Goal: Transaction & Acquisition: Purchase product/service

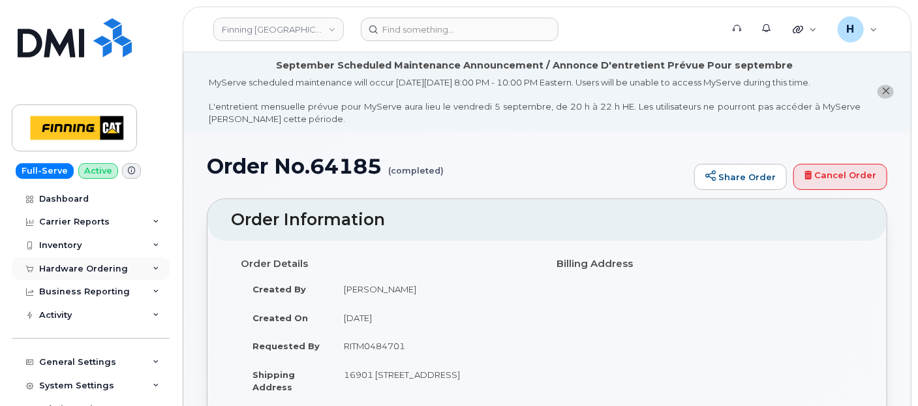
click at [97, 258] on div "Hardware Ordering" at bounding box center [91, 268] width 158 height 23
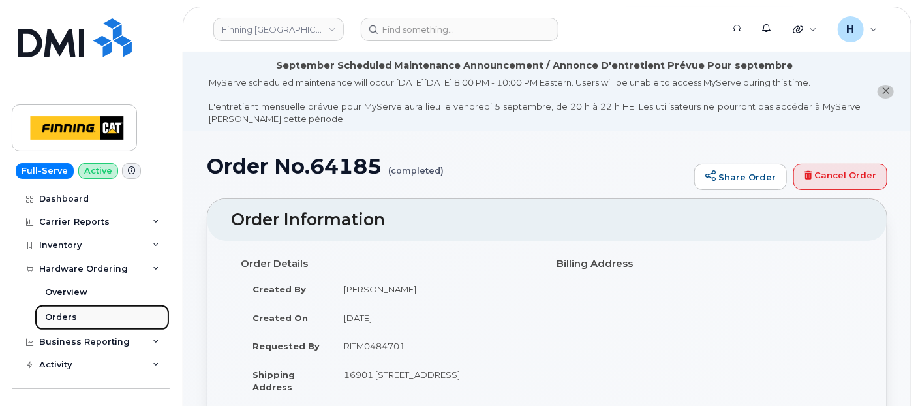
click at [93, 320] on link "Orders" at bounding box center [102, 317] width 135 height 25
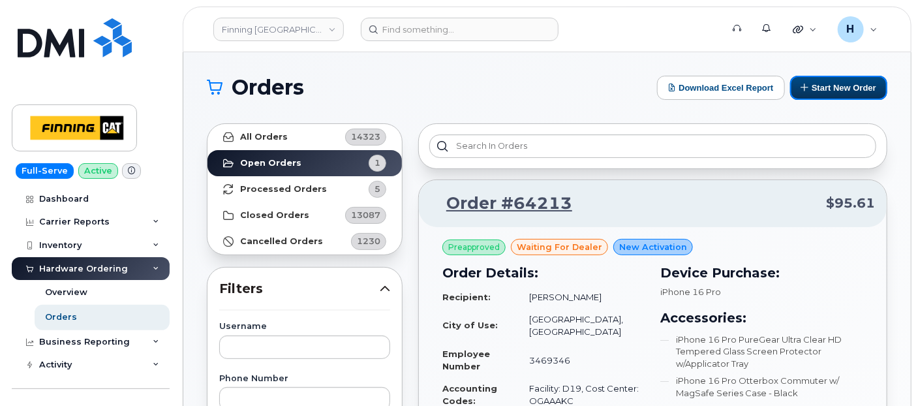
drag, startPoint x: 817, startPoint y: 93, endPoint x: 634, endPoint y: 9, distance: 200.9
click at [817, 93] on button "Start New Order" at bounding box center [838, 88] width 97 height 24
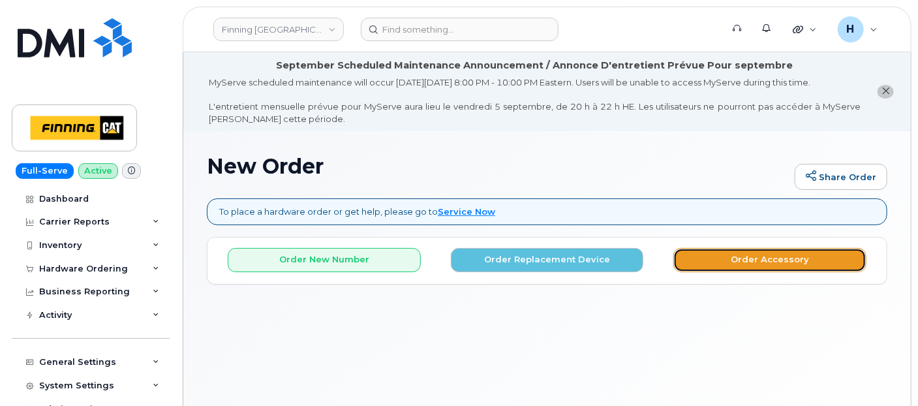
click at [698, 258] on button "Order Accessory" at bounding box center [770, 260] width 193 height 24
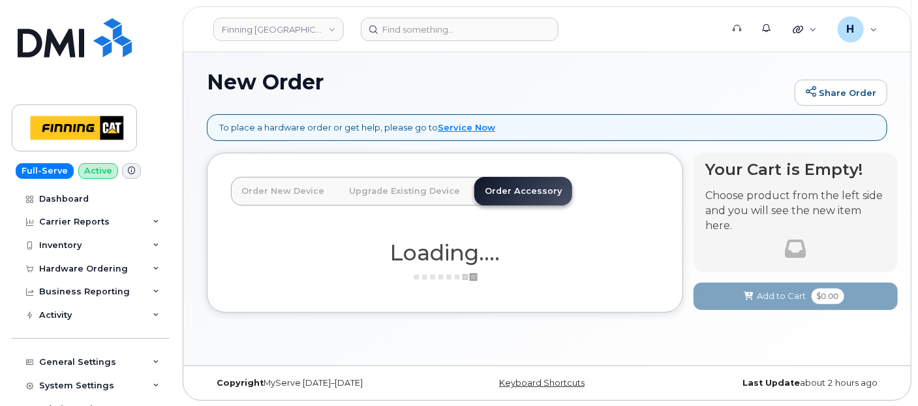
scroll to position [85, 0]
click at [543, 193] on link "Order Accessory" at bounding box center [523, 190] width 98 height 29
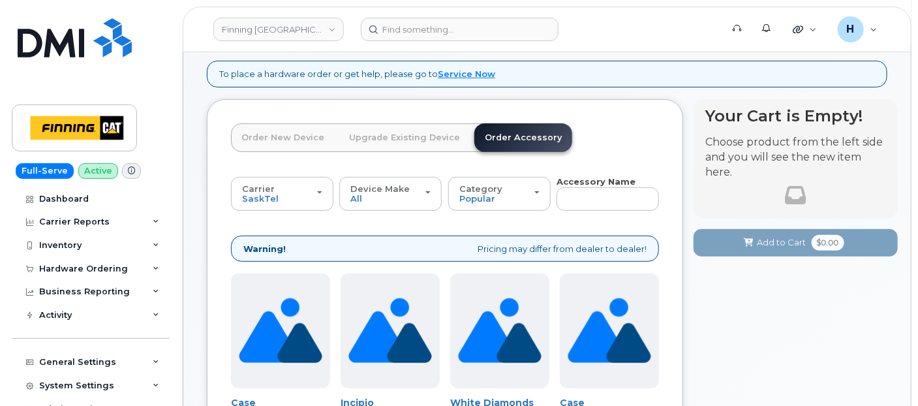
scroll to position [157, 0]
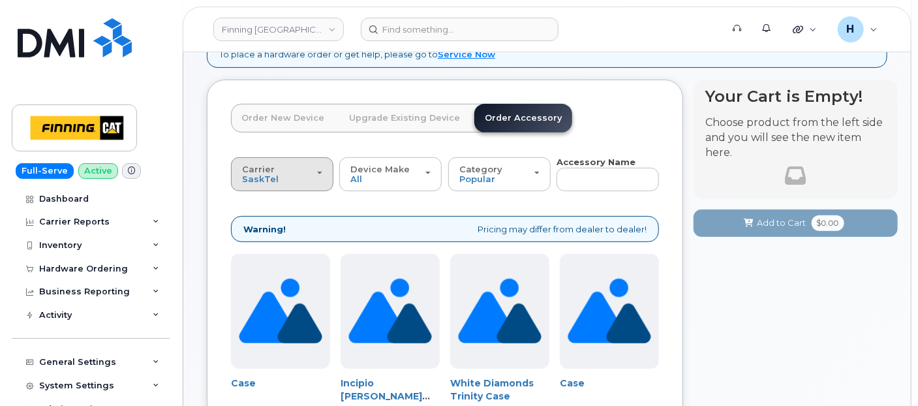
click at [281, 171] on div "Carrier SaskTel Telus" at bounding box center [282, 174] width 80 height 20
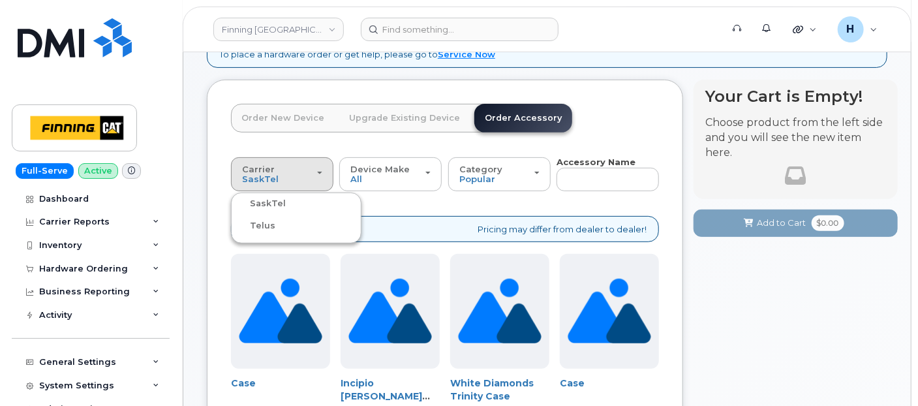
click at [275, 221] on div "Telus" at bounding box center [296, 226] width 124 height 16
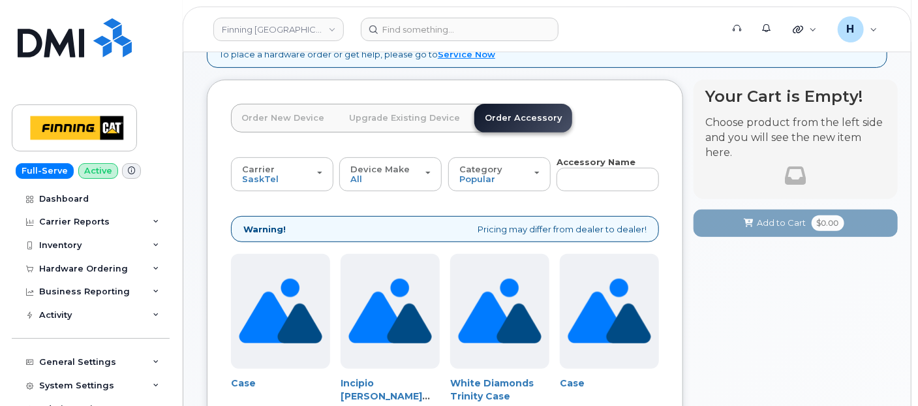
click at [274, 223] on strong "Warning!" at bounding box center [264, 229] width 42 height 12
click at [259, 175] on span "SaskTel" at bounding box center [260, 179] width 37 height 10
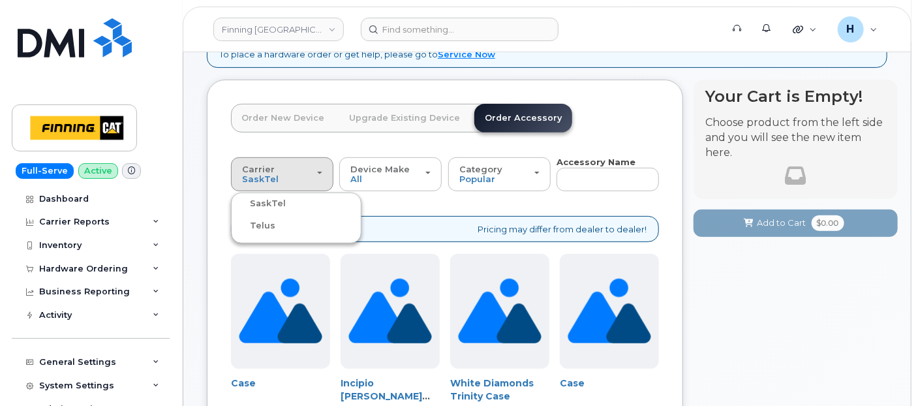
click at [270, 223] on label "Telus" at bounding box center [254, 226] width 41 height 16
click at [0, 0] on input "Telus" at bounding box center [0, 0] width 0 height 0
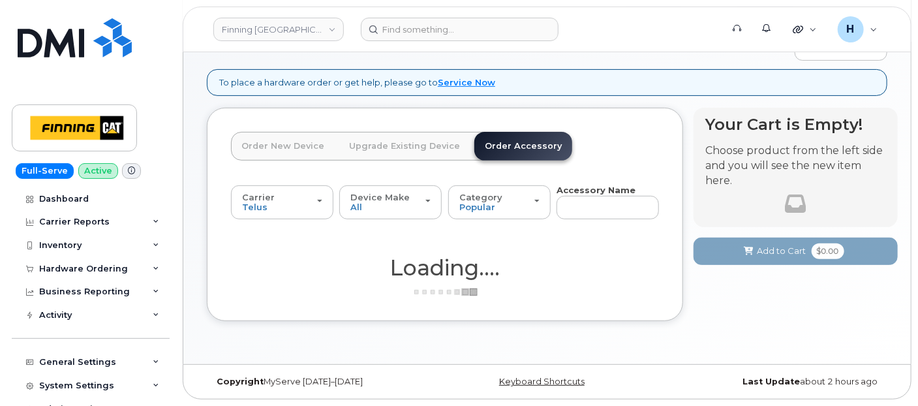
scroll to position [128, 0]
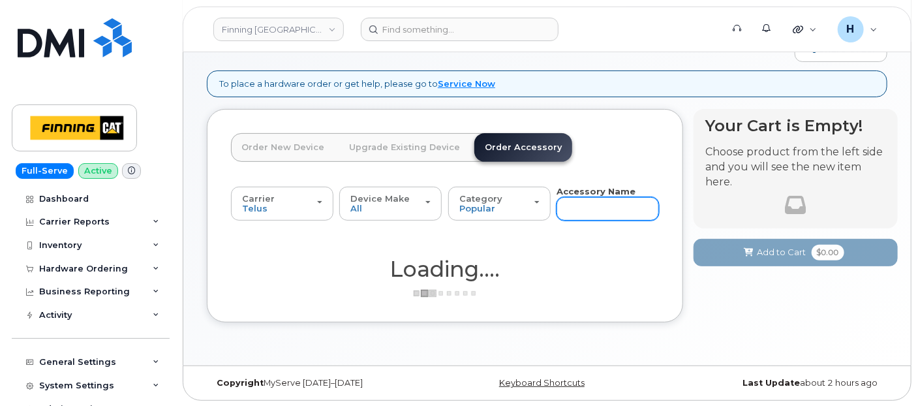
click at [572, 204] on input "text" at bounding box center [608, 208] width 102 height 23
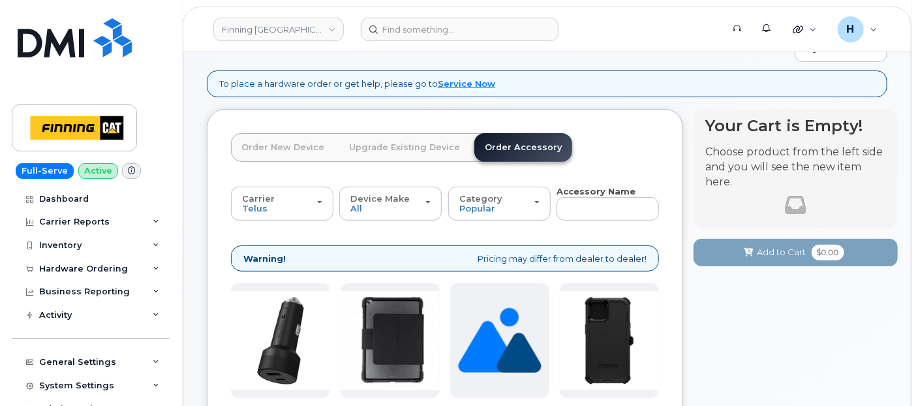
type input "w"
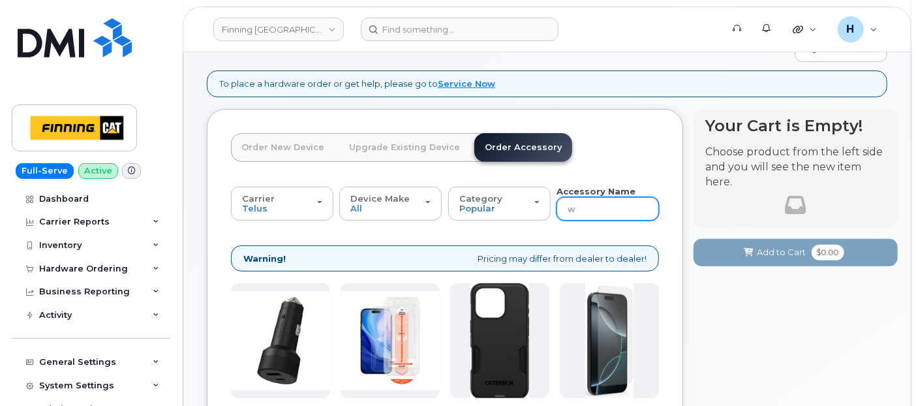
click at [575, 205] on input "w" at bounding box center [608, 208] width 102 height 23
type input "wall charger"
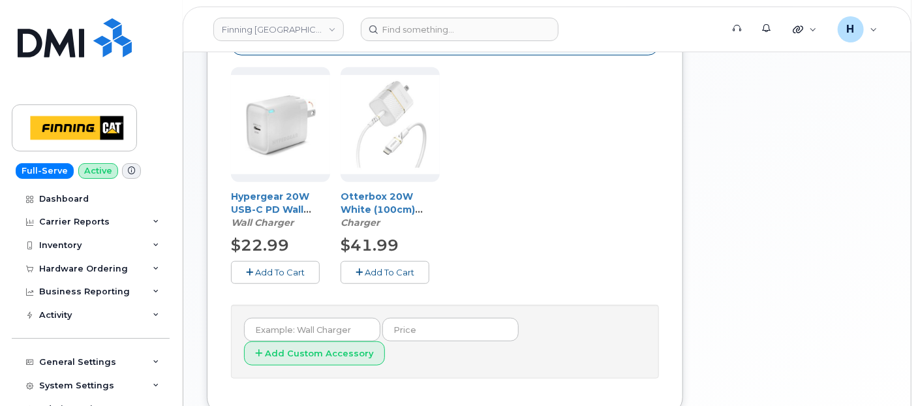
scroll to position [345, 0]
drag, startPoint x: 268, startPoint y: 279, endPoint x: 356, endPoint y: 265, distance: 88.6
click at [356, 265] on div "Hypergear 20W USB-C PD Wall Charger Hub w/LED - White Wall Charger $22.99 Add T…" at bounding box center [445, 185] width 428 height 238
click at [356, 267] on icon "button" at bounding box center [359, 271] width 7 height 8
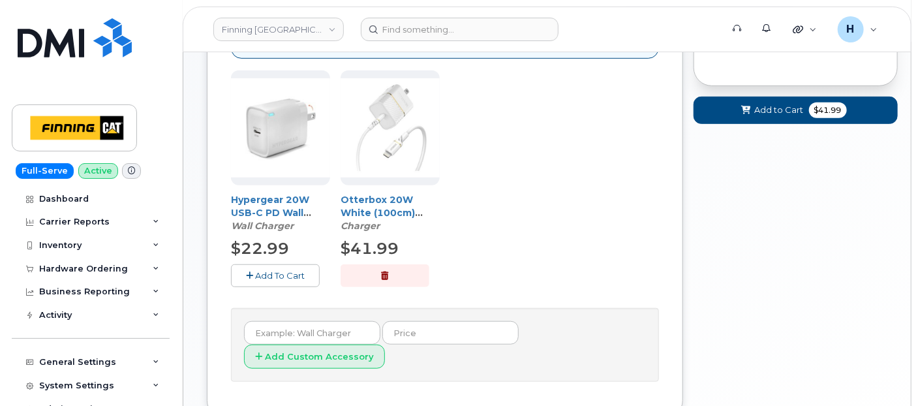
scroll to position [200, 0]
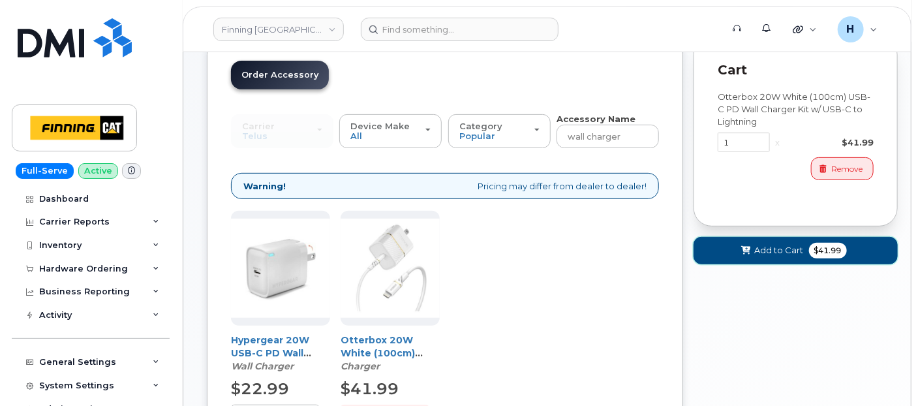
click at [771, 252] on span "Add to Cart" at bounding box center [779, 250] width 49 height 12
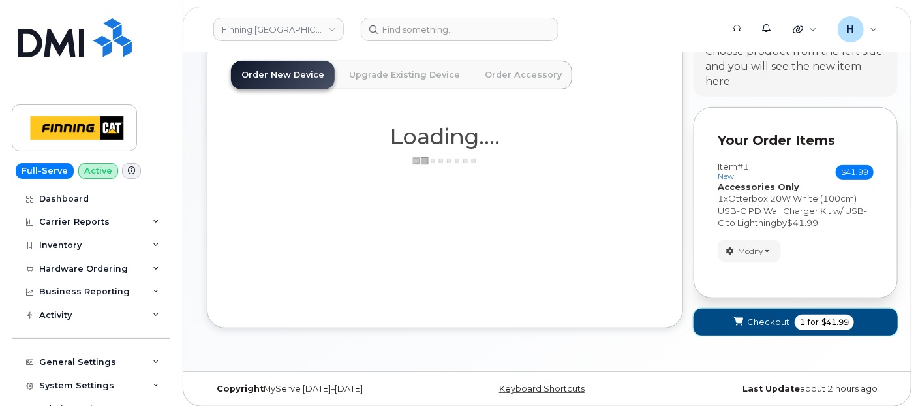
click at [745, 320] on span "submit" at bounding box center [739, 322] width 12 height 12
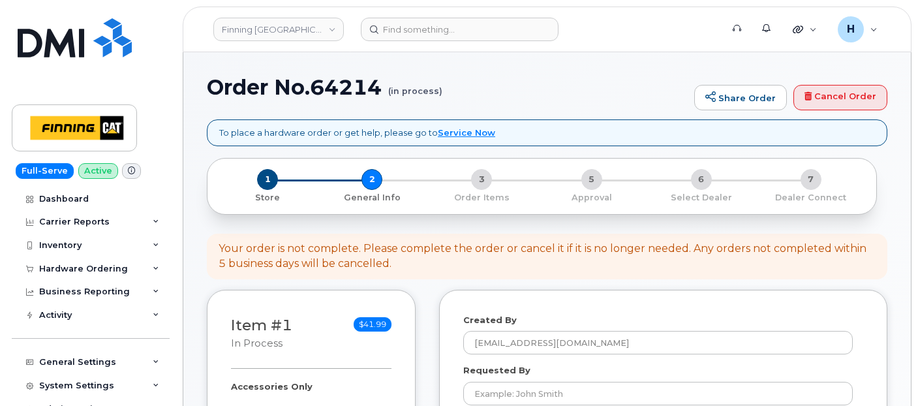
select select
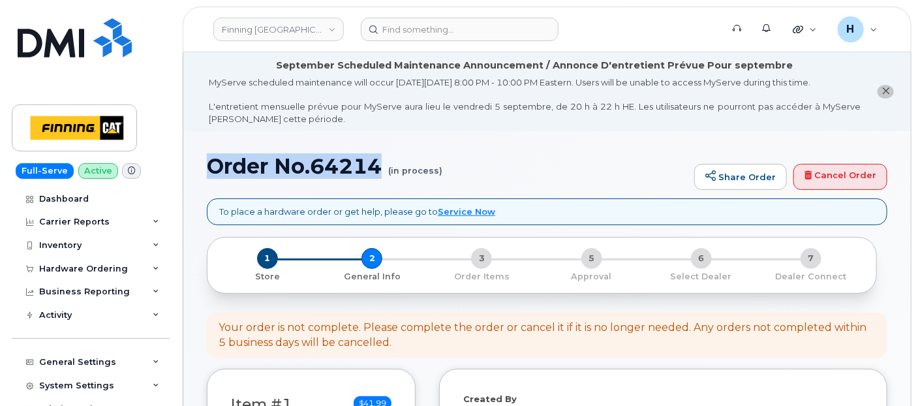
drag, startPoint x: 198, startPoint y: 162, endPoint x: 382, endPoint y: 178, distance: 184.8
copy h1 "Order No.64214"
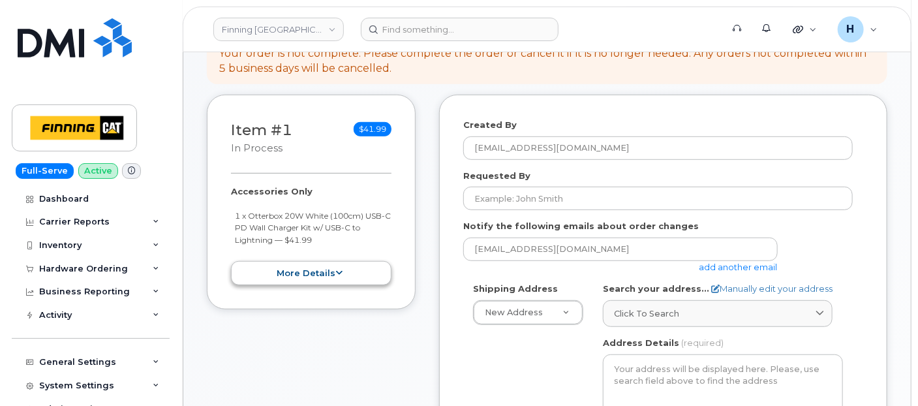
scroll to position [290, 0]
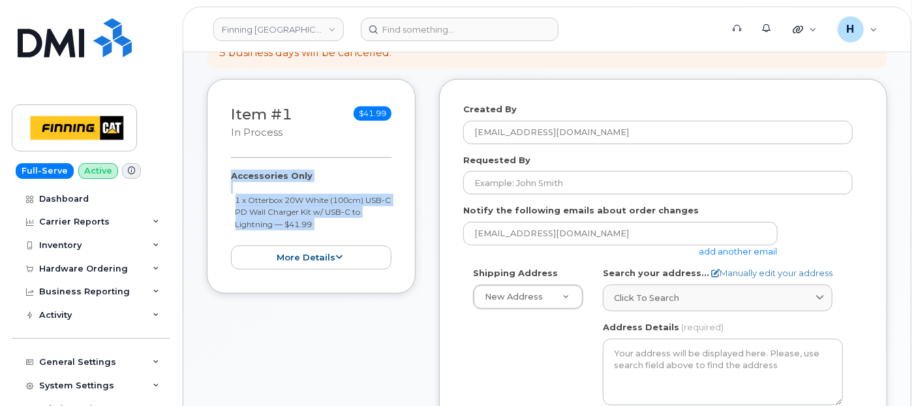
drag, startPoint x: 219, startPoint y: 175, endPoint x: 321, endPoint y: 234, distance: 117.5
click at [321, 234] on div "Item #1 in process $41.99 Accessories Only 1 x Otterbox 20W White (100cm) USB-C…" at bounding box center [311, 186] width 209 height 215
copy div "Accessories Only 1 x Otterbox 20W White (100cm) USB-C PD Wall Charger Kit w/ US…"
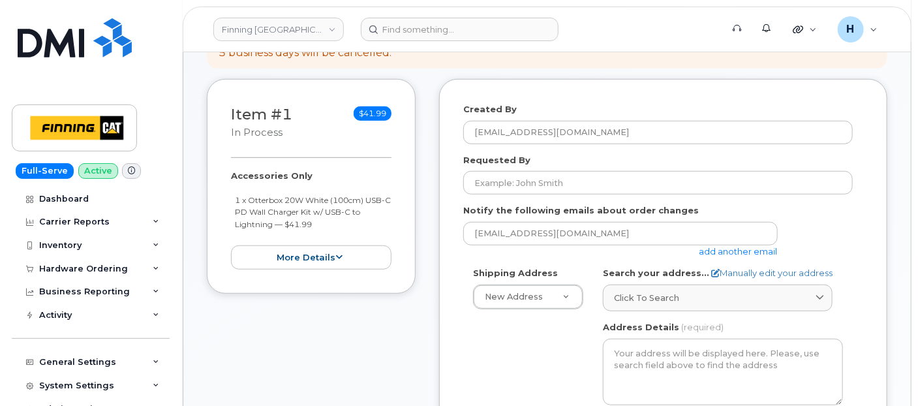
click at [546, 196] on form "Created By hakaur@dminc.com Requested By Notify the following emails about orde…" at bounding box center [663, 386] width 400 height 567
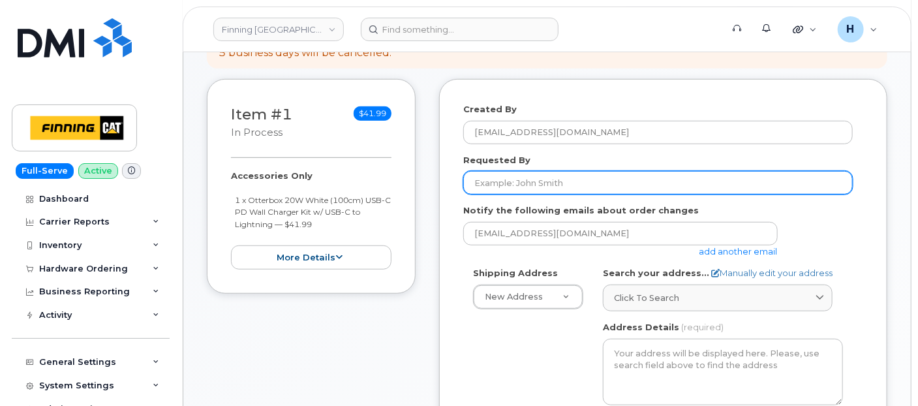
click at [546, 187] on input "Requested By" at bounding box center [658, 182] width 390 height 23
paste input "RITM0486362"
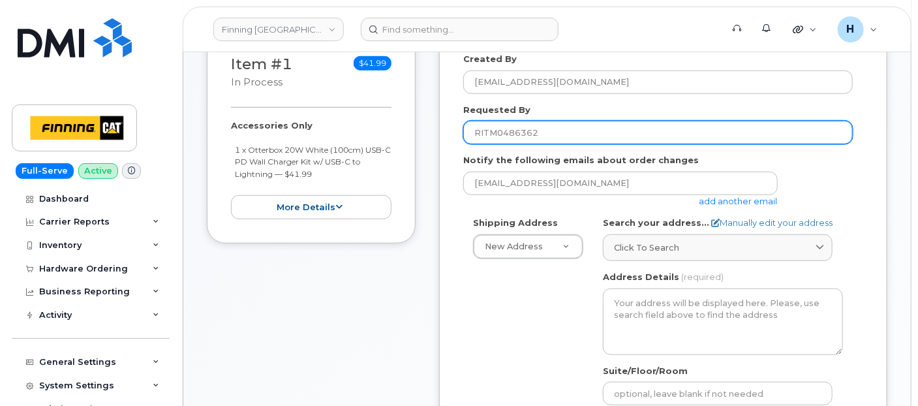
scroll to position [362, 0]
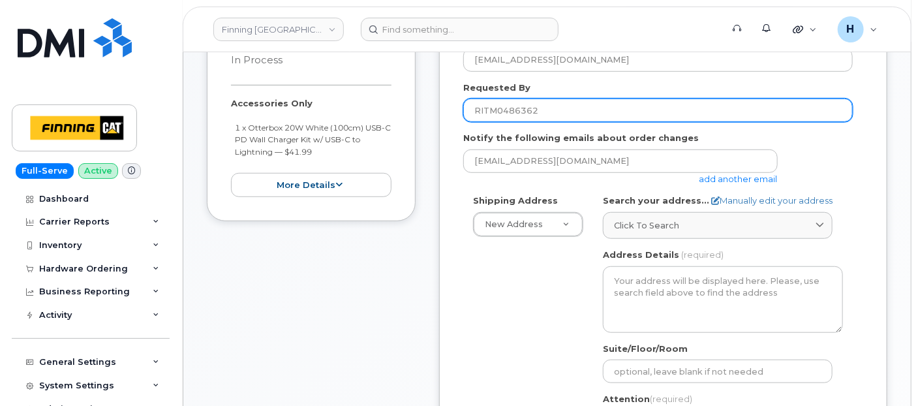
type input "RITM0486362"
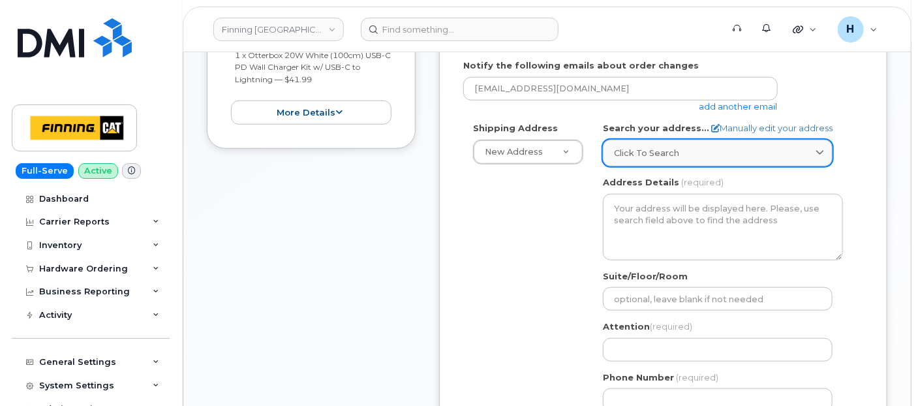
click at [660, 159] on link "Click to search" at bounding box center [718, 153] width 230 height 27
paste input "6735 11 St. NE"
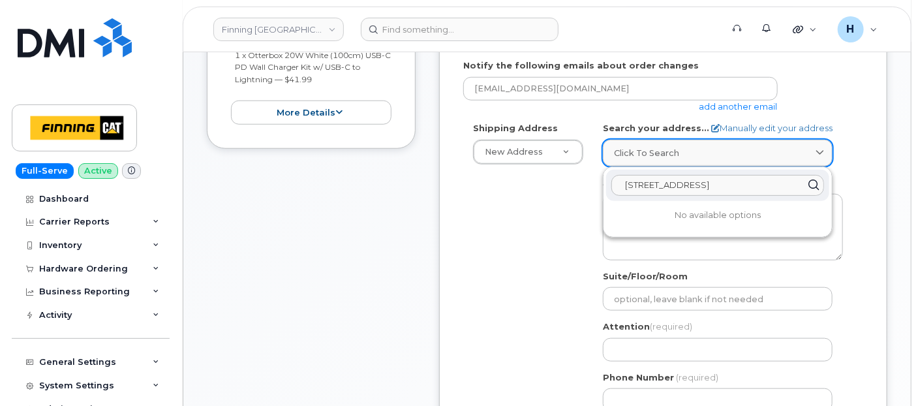
scroll to position [507, 0]
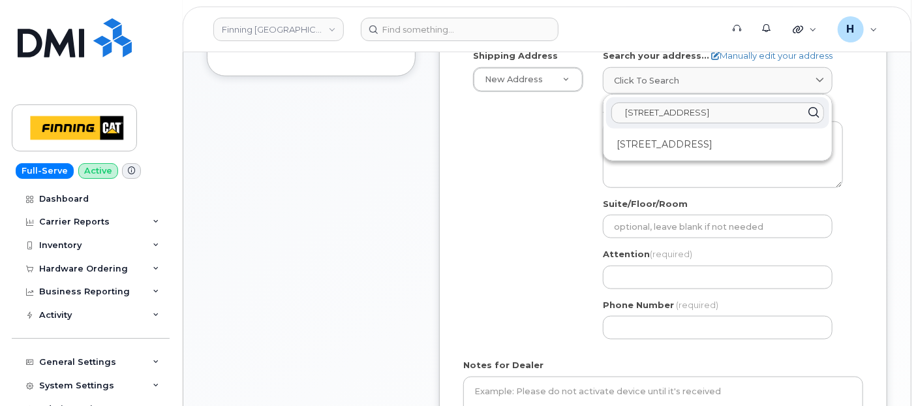
type input "6735 11 St. NE"
click at [706, 144] on div "6735 11 St NE Calgary AB T2E 7H9" at bounding box center [717, 145] width 223 height 22
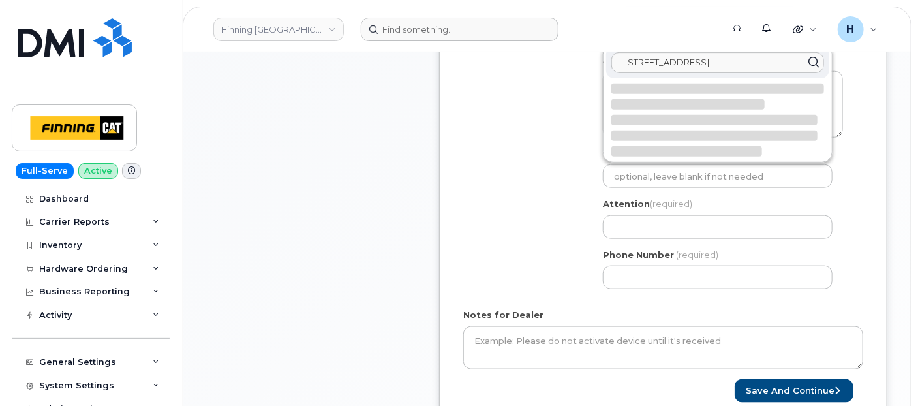
scroll to position [580, 0]
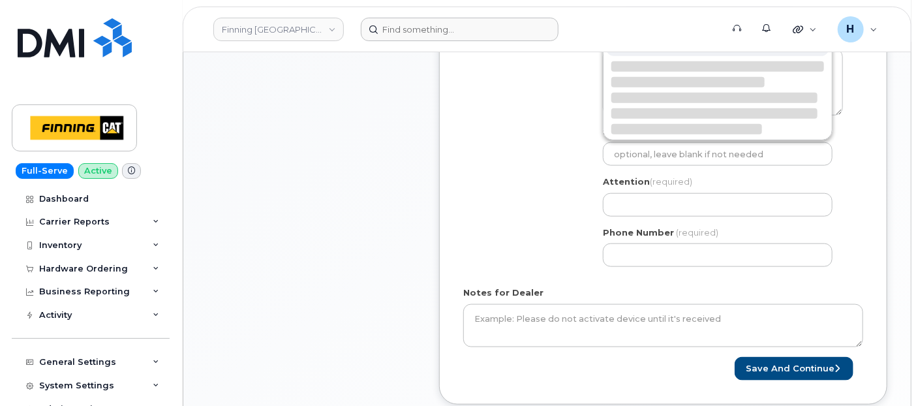
select select
type textarea "6735 11 St NE CALGARY AB T2E 7H9 CANADA"
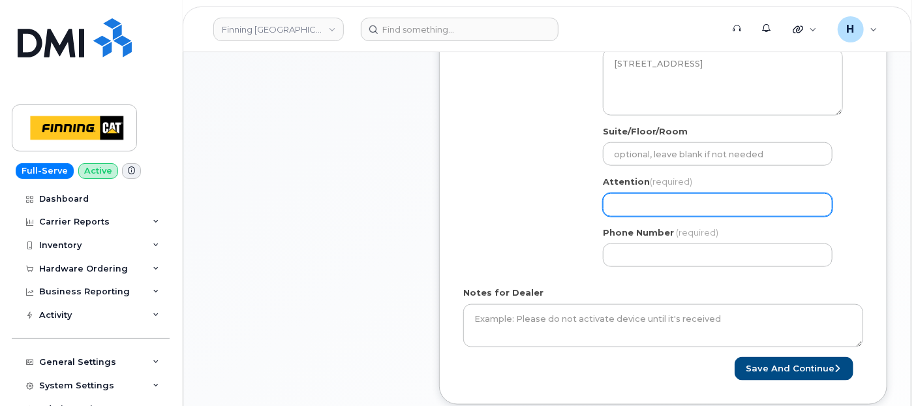
click at [638, 196] on input "Attention (required)" at bounding box center [718, 204] width 230 height 23
paste input "[PERSON_NAME]"
select select
type input "Ryan McCarty"
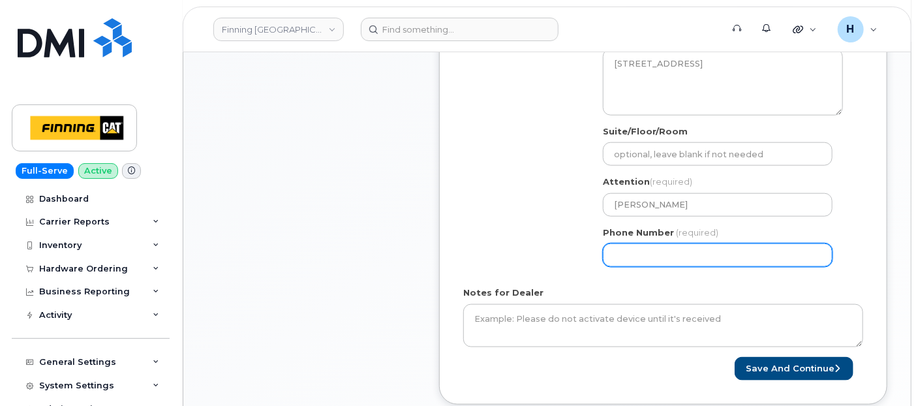
click at [631, 252] on input "Phone Number" at bounding box center [718, 254] width 230 height 23
paste input "032753340"
click at [611, 253] on input "032753340" at bounding box center [718, 254] width 230 height 23
type input "4032753340"
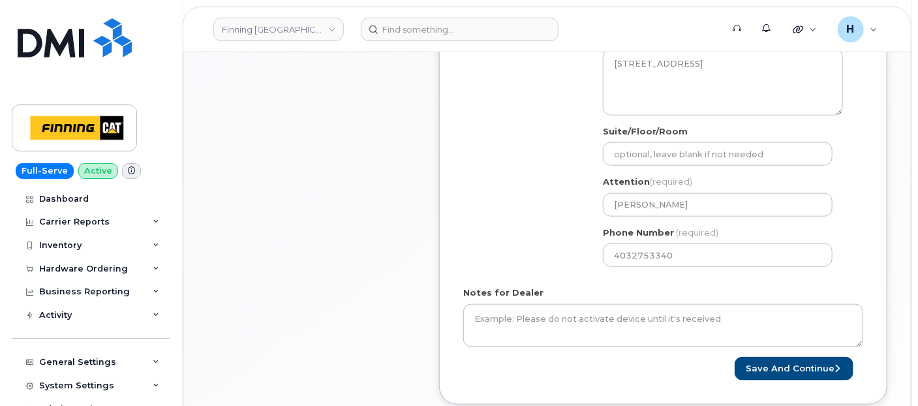
type input "6735 11 St NE"
select select
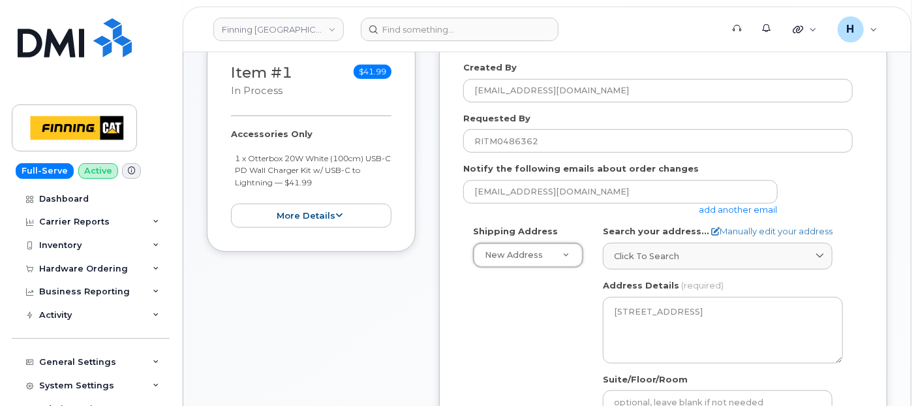
scroll to position [298, 0]
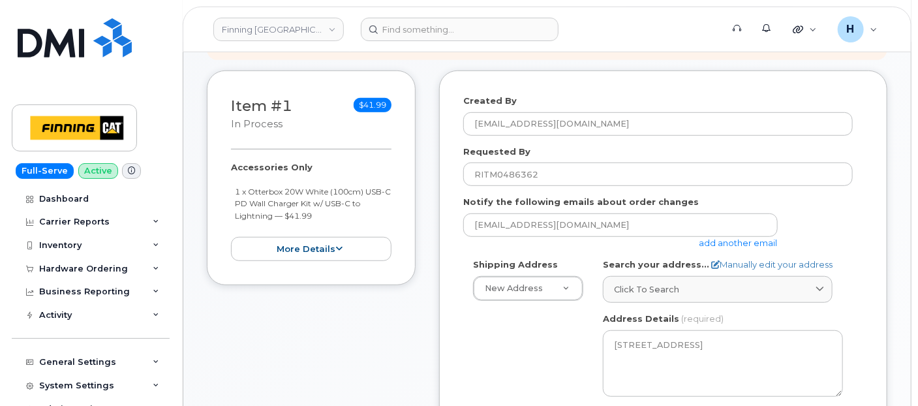
drag, startPoint x: 228, startPoint y: 166, endPoint x: 324, endPoint y: 213, distance: 106.8
click at [324, 213] on div "Item #1 in process $41.99 Accessories Only 1 x Otterbox 20W White (100cm) USB-C…" at bounding box center [311, 177] width 209 height 215
copy div "Accessories Only 1 x Otterbox 20W White (100cm) USB-C PD Wall Charger Kit w/ US…"
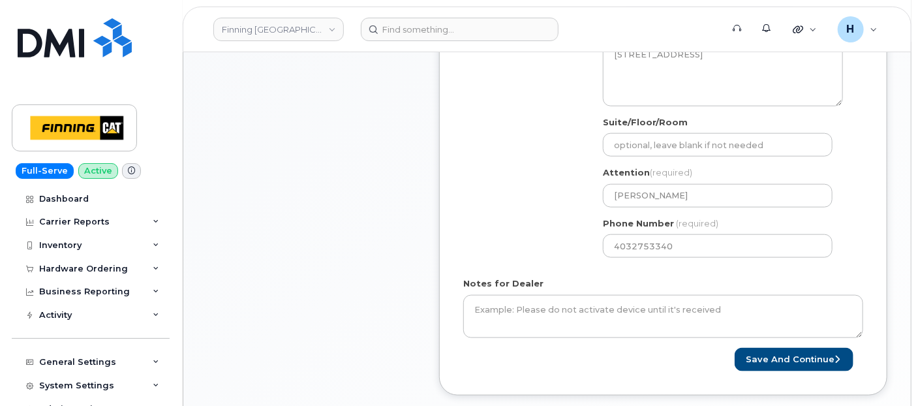
scroll to position [661, 0]
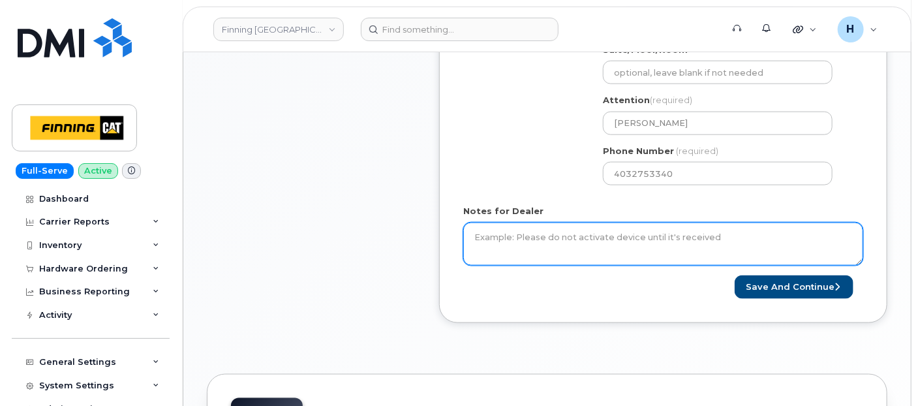
click at [552, 242] on textarea "Notes for Dealer" at bounding box center [663, 244] width 400 height 43
paste textarea "Accessories Only 1 x Otterbox 20W White (100cm) USB-C PD Wall Charger Kit w/ US…"
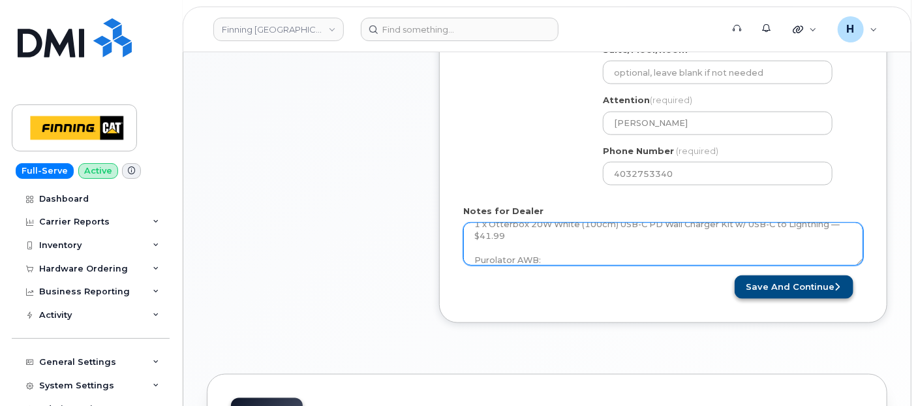
type textarea "Accessories Only 1 x Otterbox 20W White (100cm) USB-C PD Wall Charger Kit w/ US…"
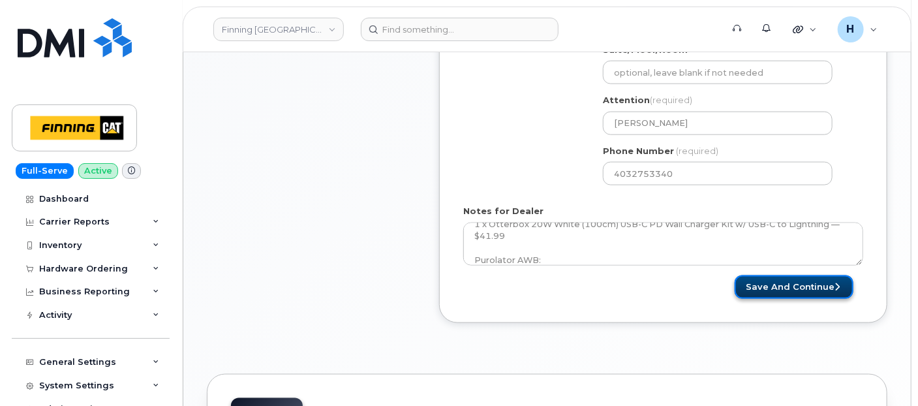
click at [740, 285] on button "Save and Continue" at bounding box center [794, 287] width 119 height 24
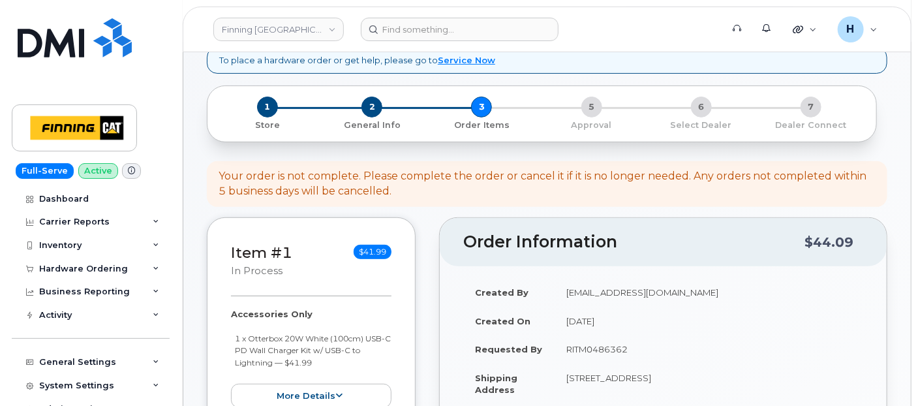
scroll to position [369, 0]
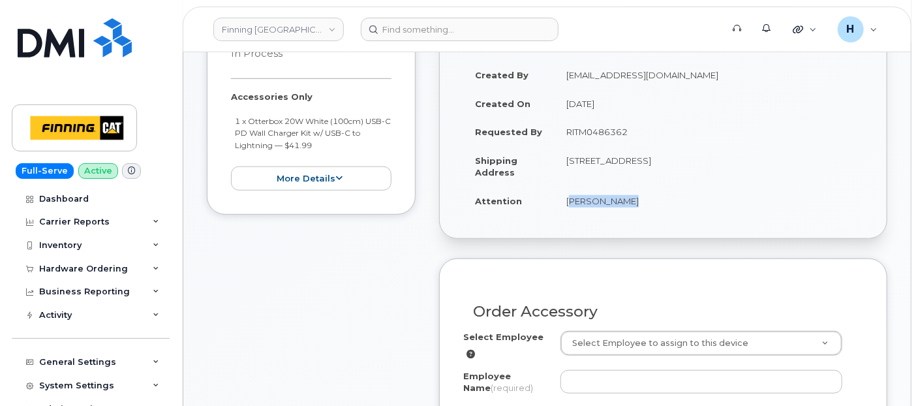
drag, startPoint x: 557, startPoint y: 211, endPoint x: 630, endPoint y: 210, distance: 72.5
click at [630, 210] on td "[PERSON_NAME]" at bounding box center [709, 201] width 309 height 29
copy td "[PERSON_NAME]"
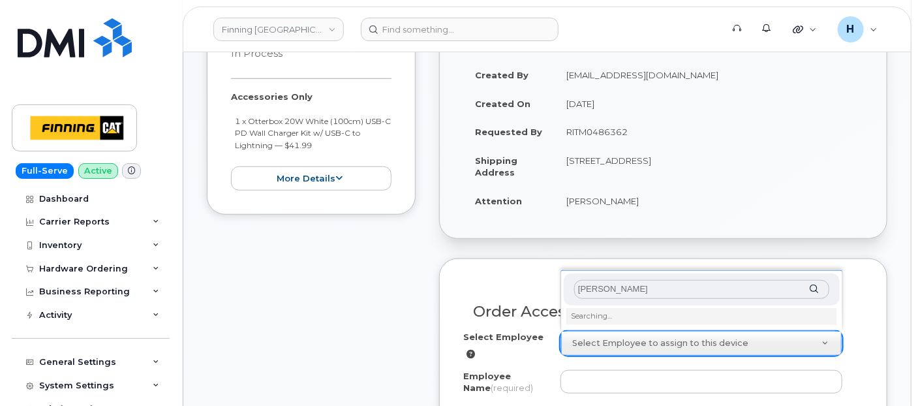
scroll to position [514, 0]
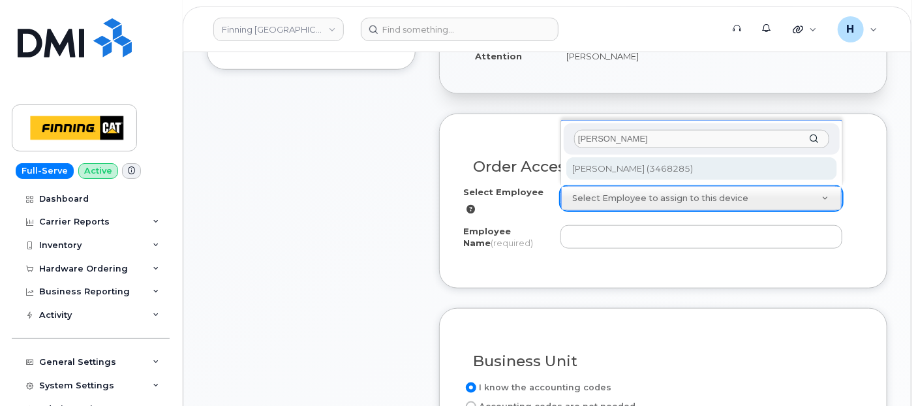
type input "[PERSON_NAME]"
click at [640, 183] on div "Ryan McCarty Ryan McCarty (3468285)" at bounding box center [702, 153] width 283 height 66
type input "56531"
type input "[PERSON_NAME]"
select select "D34"
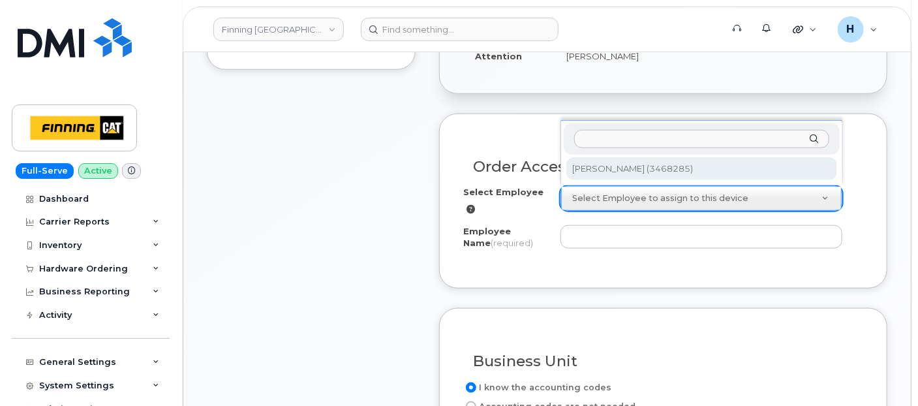
select select "CSMAAAA"
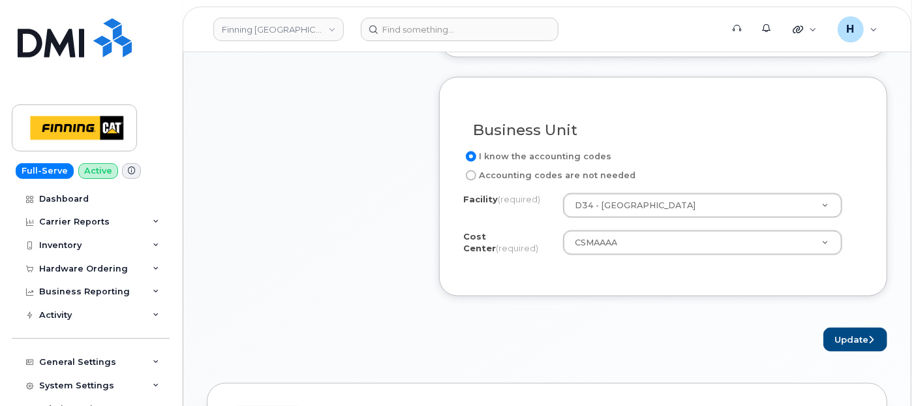
scroll to position [803, 0]
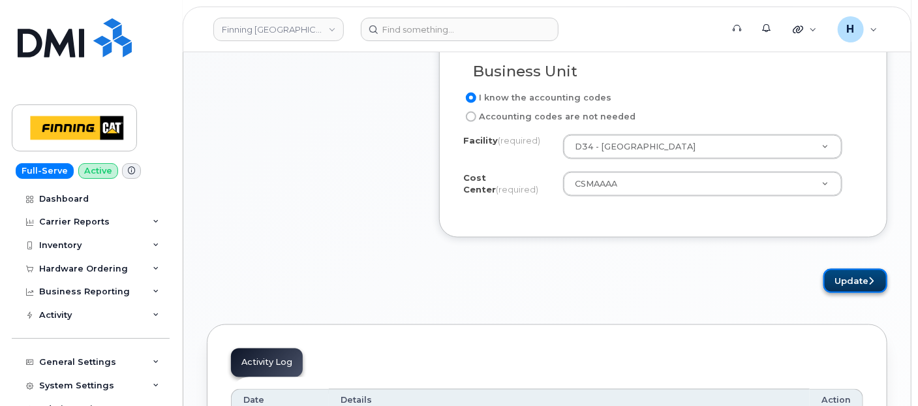
click at [849, 281] on button "Update" at bounding box center [856, 281] width 64 height 24
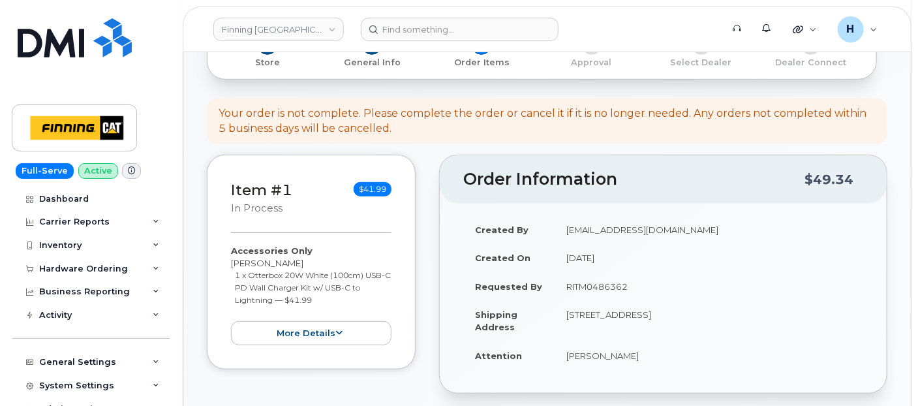
scroll to position [290, 0]
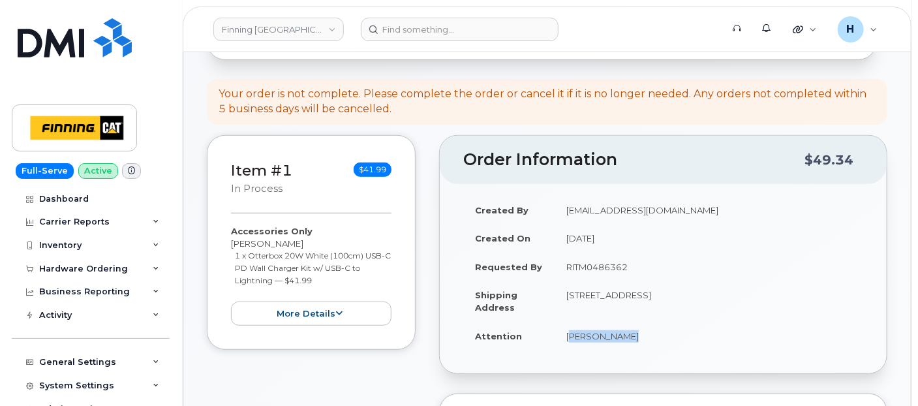
drag, startPoint x: 557, startPoint y: 338, endPoint x: 627, endPoint y: 339, distance: 70.5
click at [627, 339] on td "[PERSON_NAME]" at bounding box center [709, 336] width 309 height 29
copy td "[PERSON_NAME]"
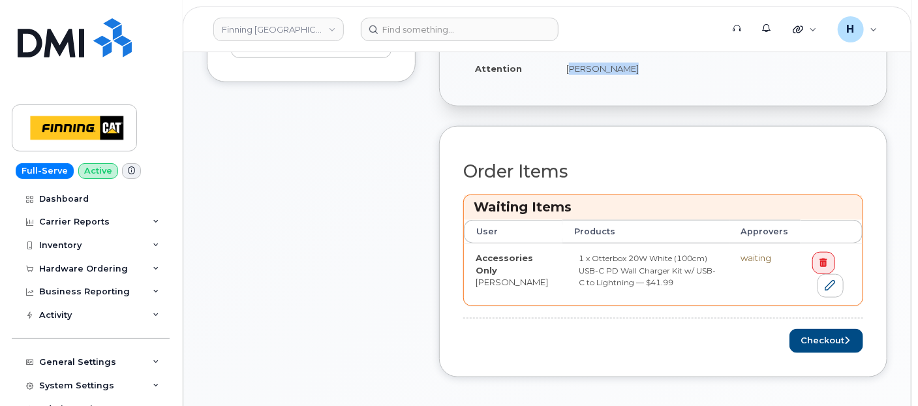
scroll to position [580, 0]
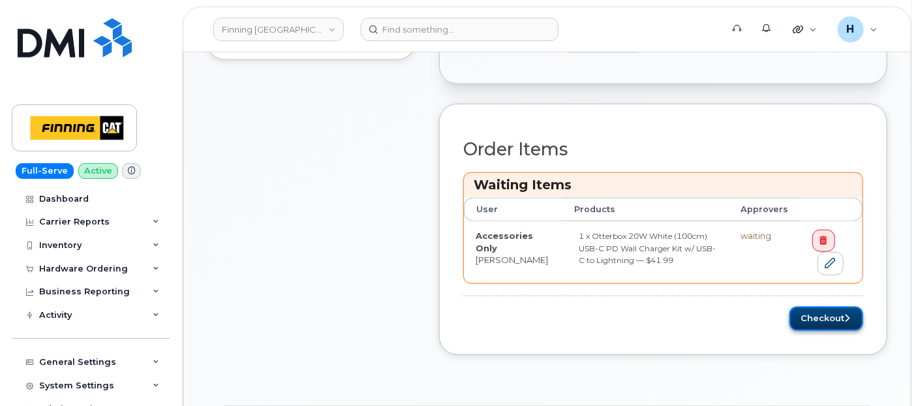
click at [798, 308] on button "Checkout" at bounding box center [827, 319] width 74 height 24
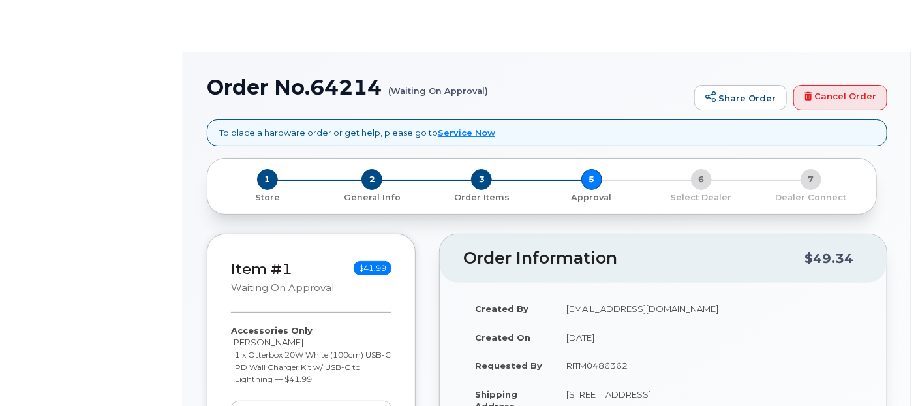
radio input "true"
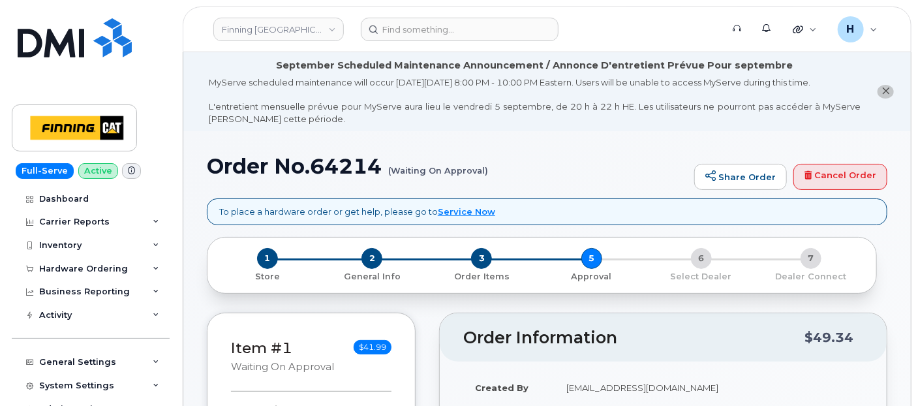
click at [357, 166] on h1 "Order No.64214 (Waiting On Approval)" at bounding box center [447, 166] width 481 height 23
copy h1 "64214"
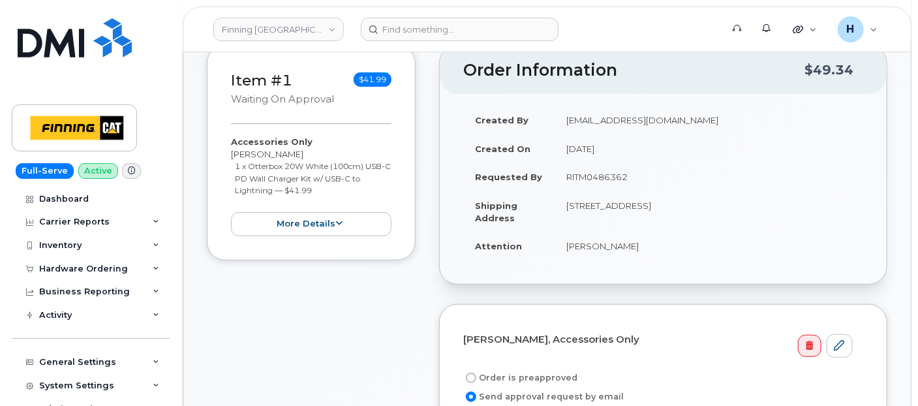
scroll to position [290, 0]
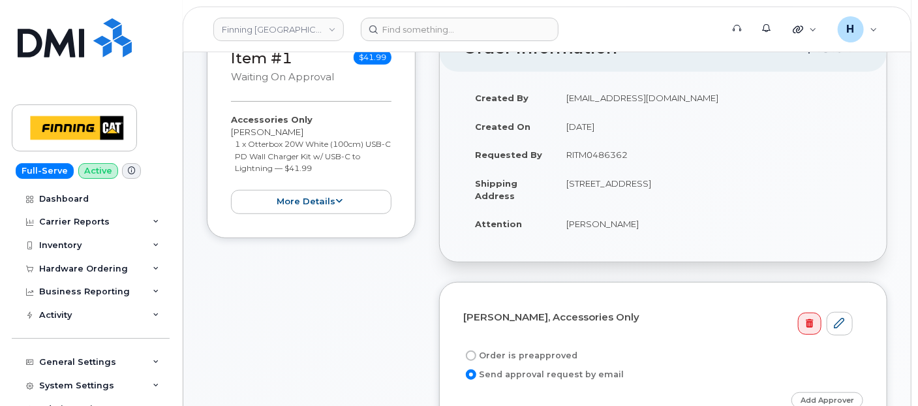
drag, startPoint x: 559, startPoint y: 153, endPoint x: 653, endPoint y: 157, distance: 93.4
click at [653, 157] on td "RITM0486362" at bounding box center [709, 154] width 309 height 29
copy td "RITM0486362"
click at [493, 354] on label "Order is preapproved" at bounding box center [520, 356] width 114 height 16
click at [476, 354] on input "Order is preapproved" at bounding box center [471, 355] width 10 height 10
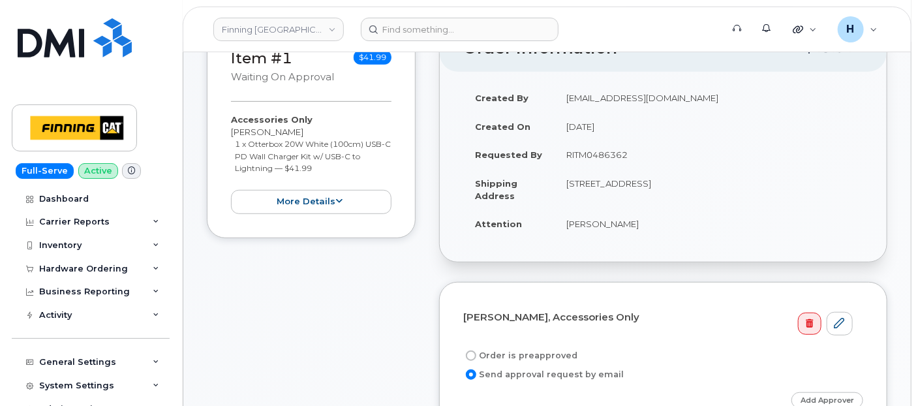
radio input "true"
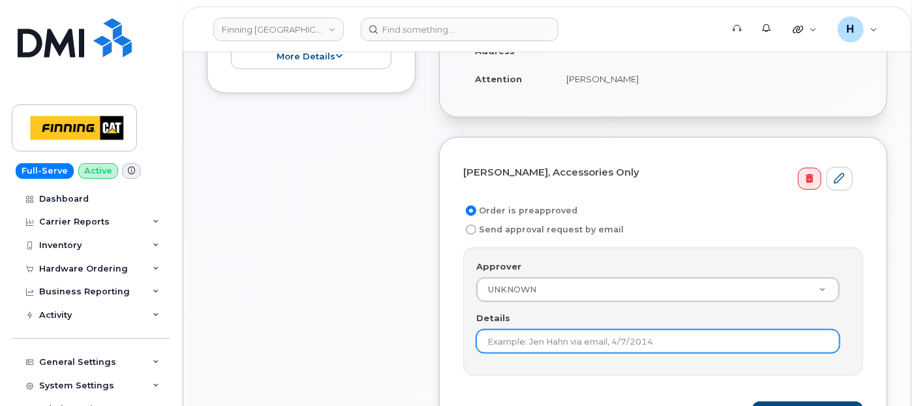
click at [493, 334] on input "Details" at bounding box center [658, 341] width 364 height 23
paste input "RITM0486362"
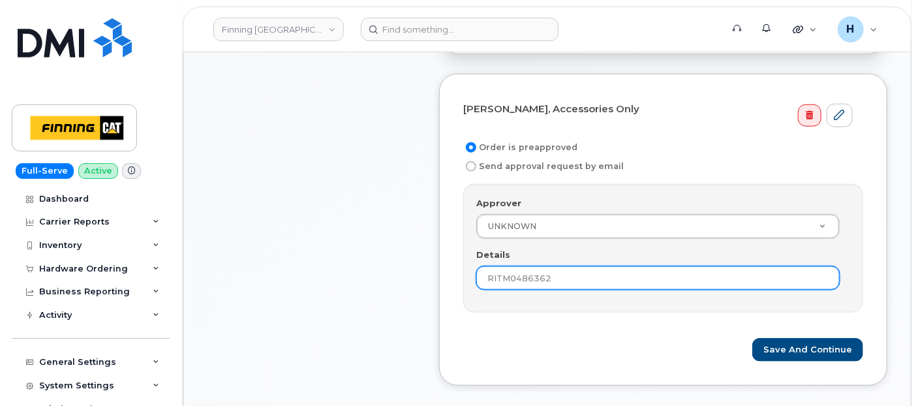
scroll to position [580, 0]
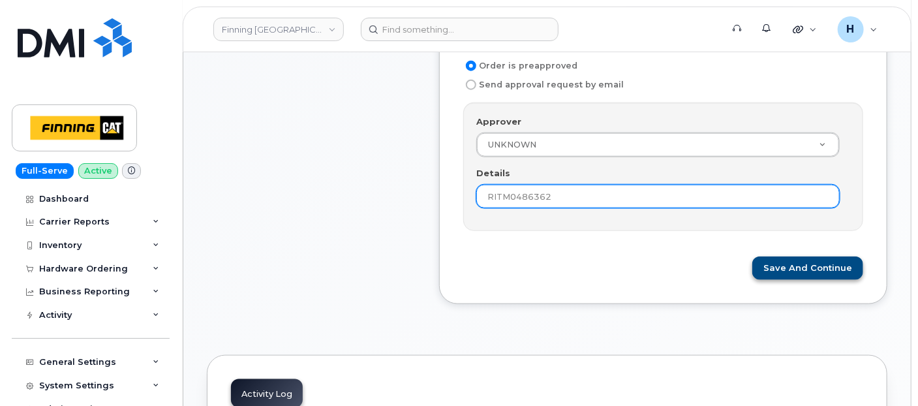
type input "RITM0486362"
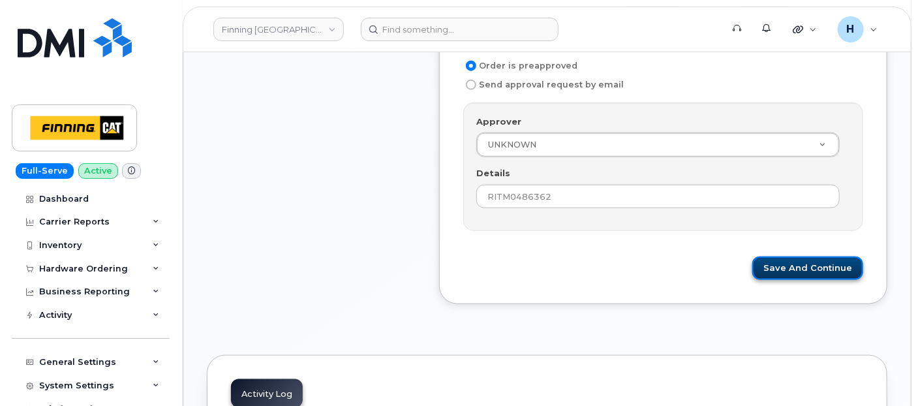
click at [801, 270] on button "Save and Continue" at bounding box center [808, 269] width 111 height 24
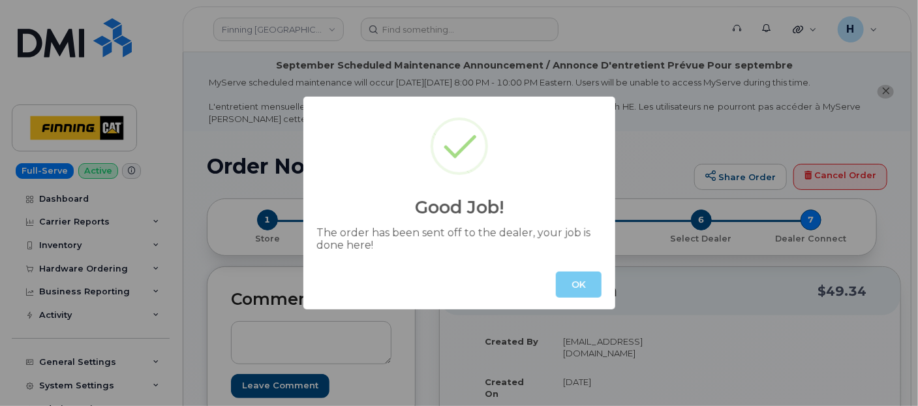
click at [581, 297] on button "OK" at bounding box center [579, 285] width 46 height 26
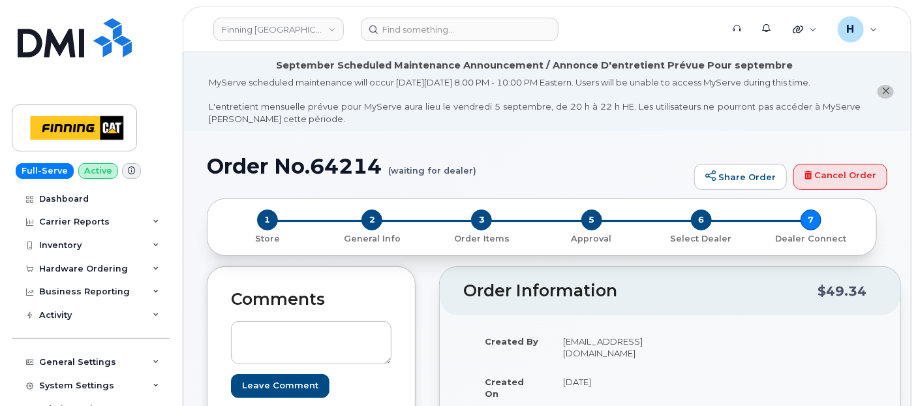
scroll to position [145, 0]
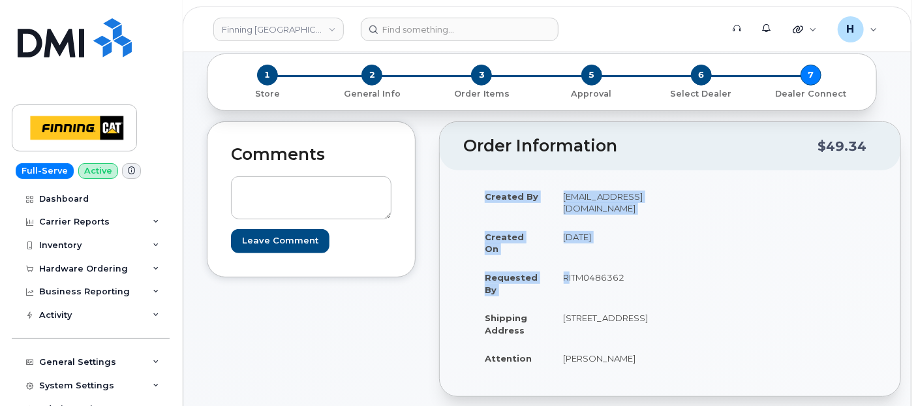
drag, startPoint x: 553, startPoint y: 278, endPoint x: 664, endPoint y: 275, distance: 111.0
click at [664, 275] on div "Created By hakaur@dminc.com Created On August 28, 2025 Requested By RITM0486362…" at bounding box center [670, 283] width 414 height 202
copy table "Created By hakaur@dminc.com Created On August 28, 2025 Requested By"
click at [645, 384] on div "Created By hakaur@dminc.com Created On August 28, 2025 Requested By RITM0486362…" at bounding box center [566, 283] width 207 height 202
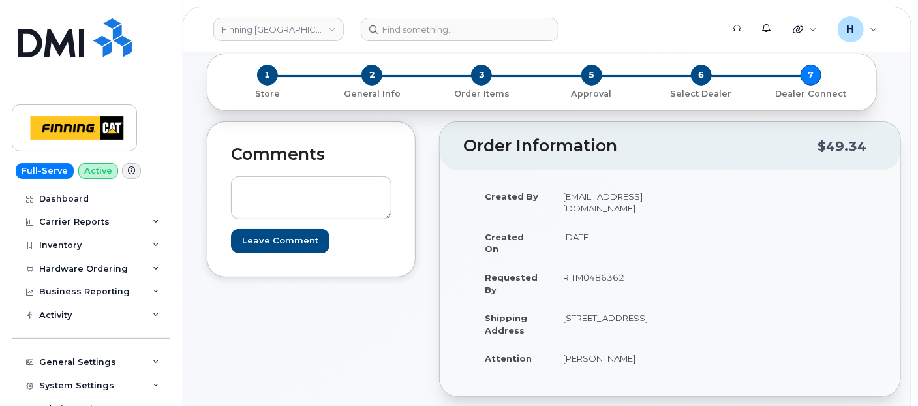
click at [572, 270] on td "RITM0486362" at bounding box center [606, 283] width 108 height 40
copy td "RITM0486362"
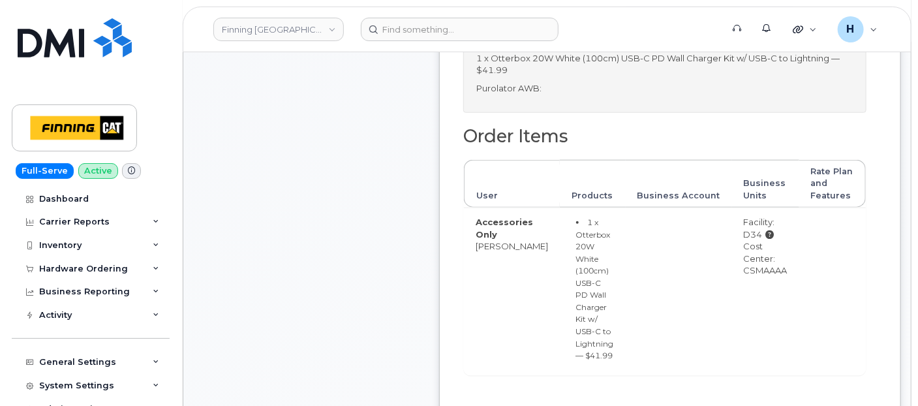
scroll to position [653, 0]
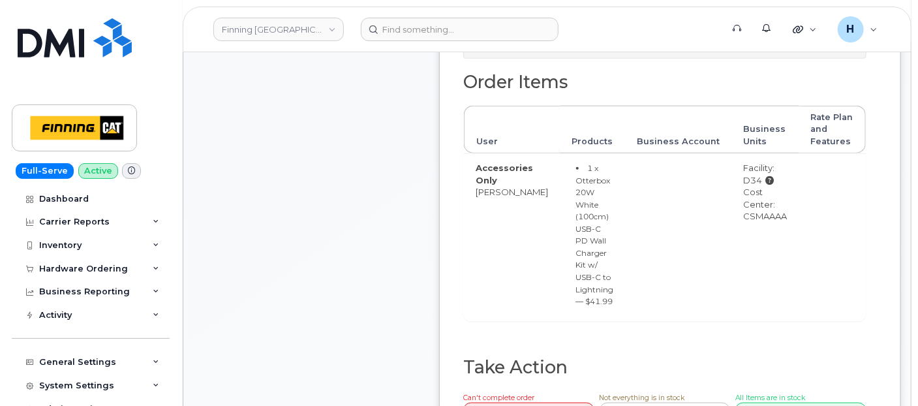
drag, startPoint x: 719, startPoint y: 227, endPoint x: 770, endPoint y: 229, distance: 50.9
click at [770, 229] on td "Facility: D34 Cost Center: CSMAAAA" at bounding box center [765, 237] width 67 height 168
copy div "CSMAAAA"
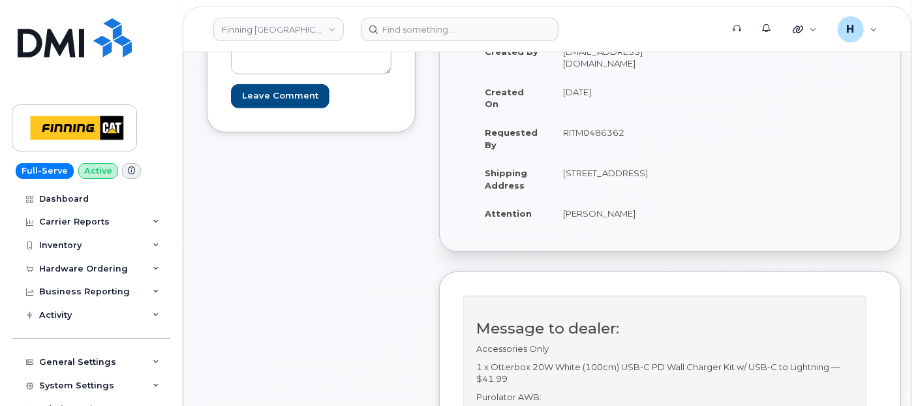
scroll to position [0, 0]
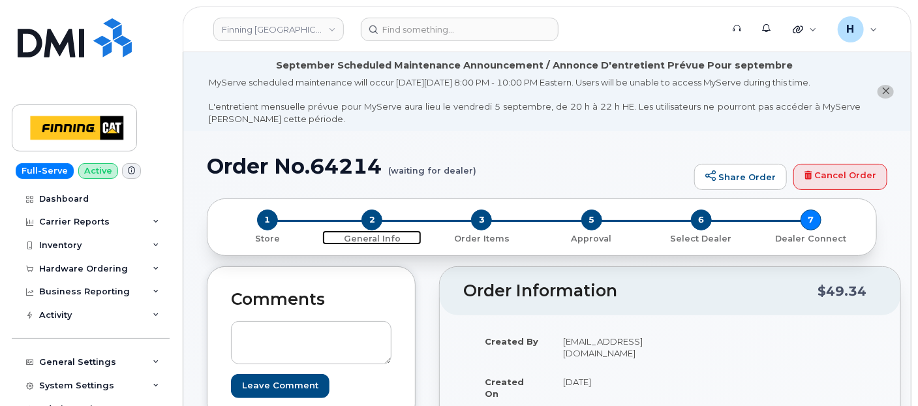
drag, startPoint x: 371, startPoint y: 213, endPoint x: 292, endPoint y: 13, distance: 214.5
click at [371, 212] on span "2" at bounding box center [372, 220] width 21 height 21
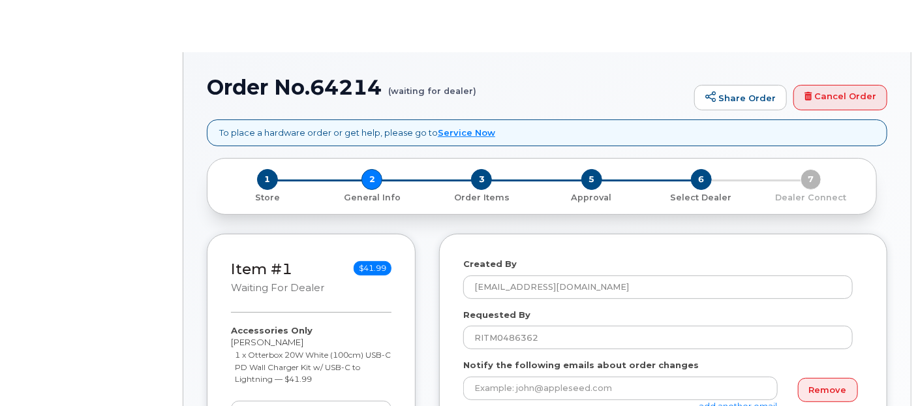
select select
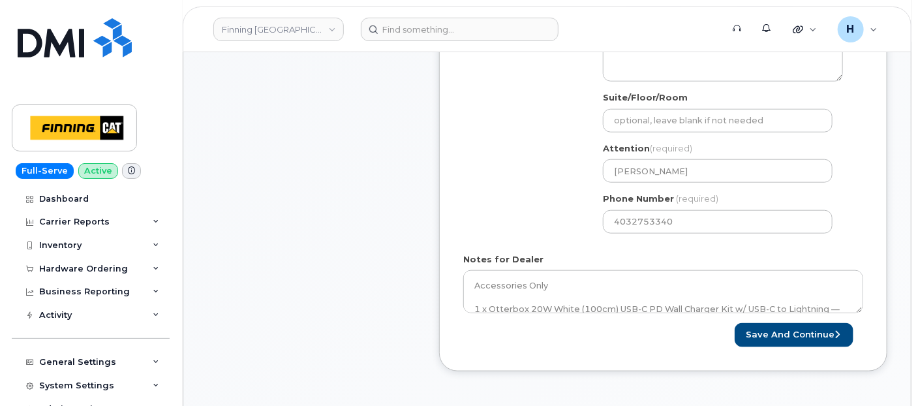
scroll to position [580, 0]
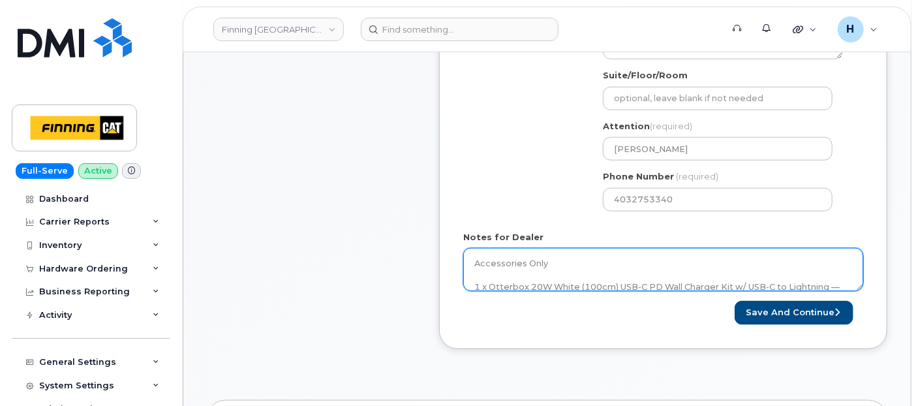
click at [554, 253] on textarea "Accessories Only 1 x Otterbox 20W White (100cm) USB-C PD Wall Charger Kit w/ US…" at bounding box center [663, 269] width 400 height 43
click at [555, 269] on textarea "Accessories Only 1 x Otterbox 20W White (100cm) USB-C PD Wall Charger Kit w/ US…" at bounding box center [663, 269] width 400 height 43
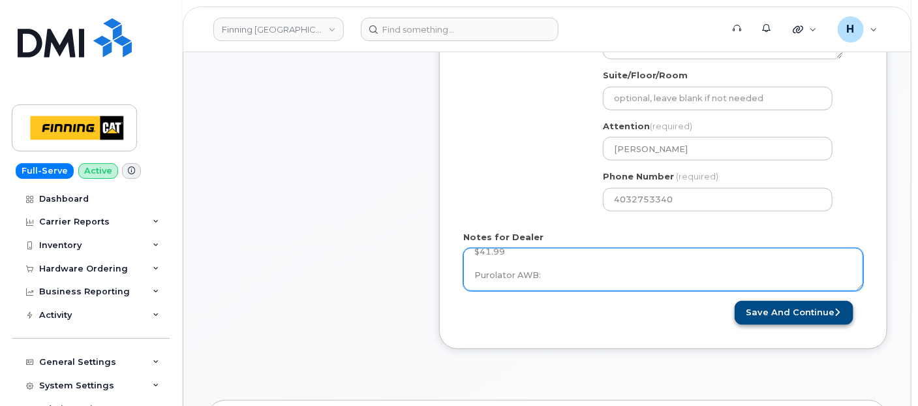
paste textarea "335645724329"
type textarea "Accessories Only 1 x Otterbox 20W White (100cm) USB-C PD Wall Charger Kit w/ US…"
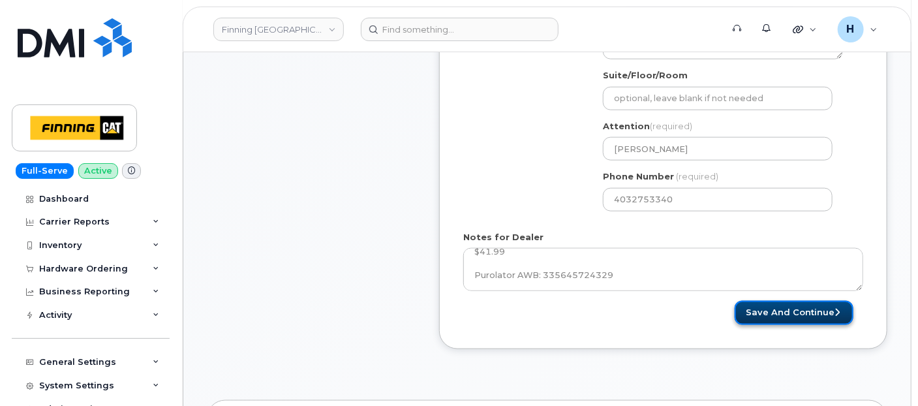
click at [811, 315] on button "Save and Continue" at bounding box center [794, 313] width 119 height 24
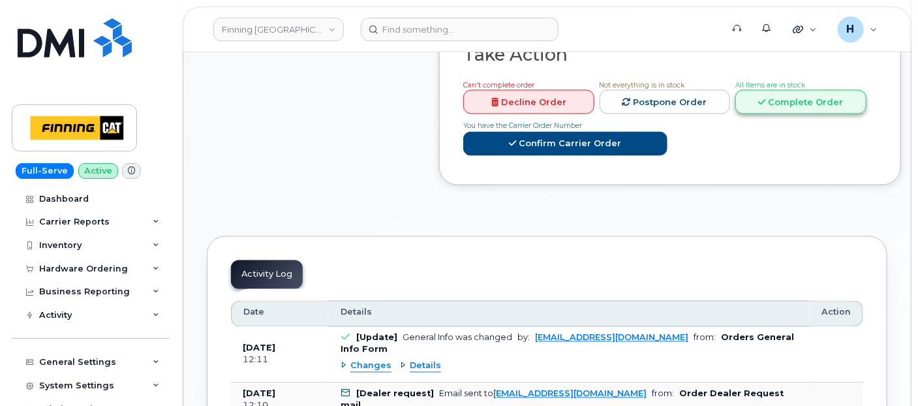
click at [758, 98] on icon at bounding box center [761, 102] width 7 height 8
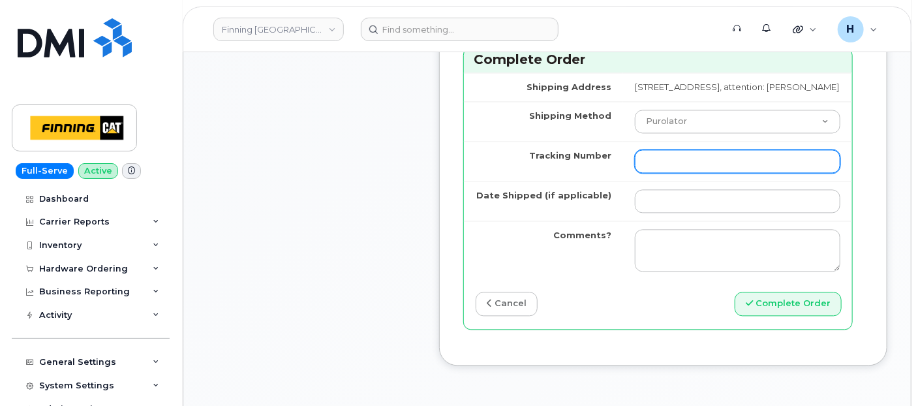
scroll to position [1160, 0]
click at [639, 167] on input "Tracking Number" at bounding box center [738, 160] width 206 height 23
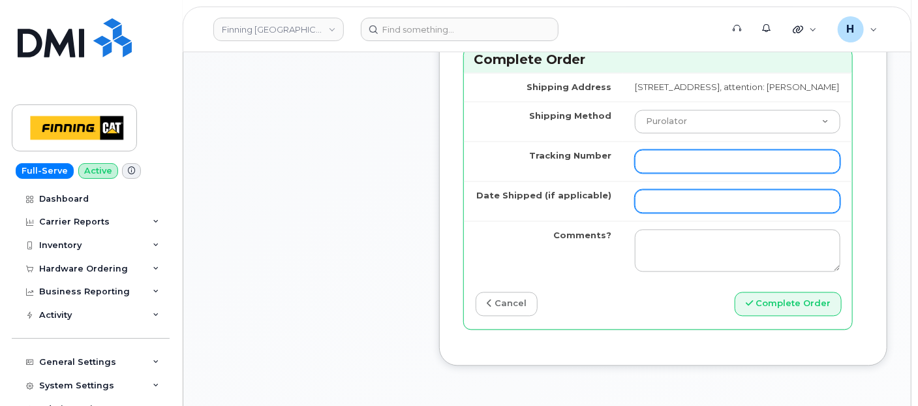
paste input "335645724329"
type input "335645724329"
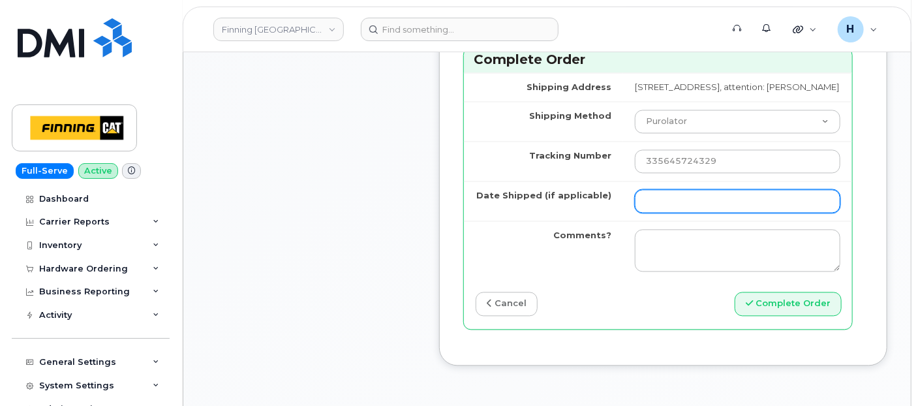
click at [635, 213] on input "Date Shipped (if applicable)" at bounding box center [738, 200] width 206 height 23
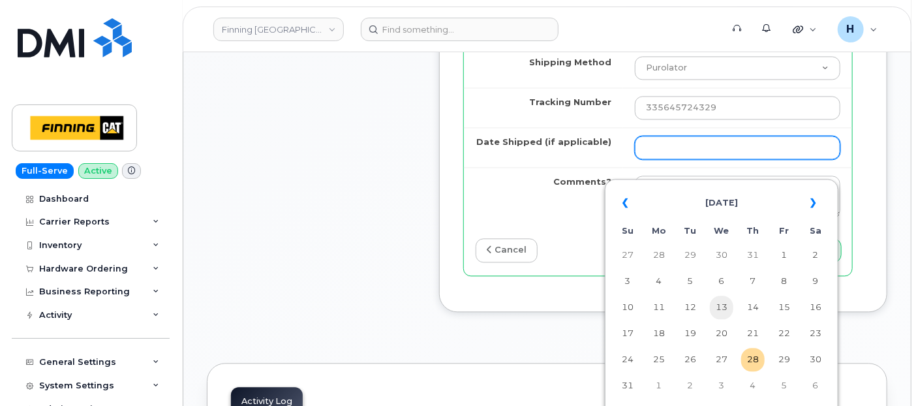
scroll to position [1232, 0]
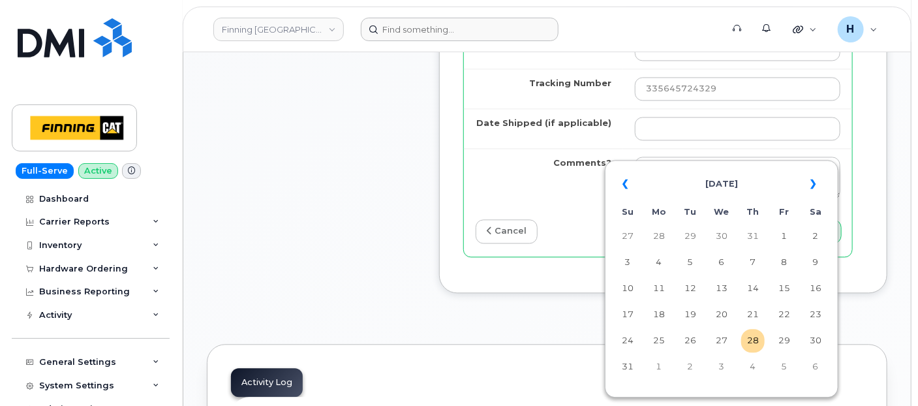
drag, startPoint x: 755, startPoint y: 345, endPoint x: 375, endPoint y: 19, distance: 500.9
click at [756, 345] on td "28" at bounding box center [752, 340] width 23 height 23
type input "2025-08-28"
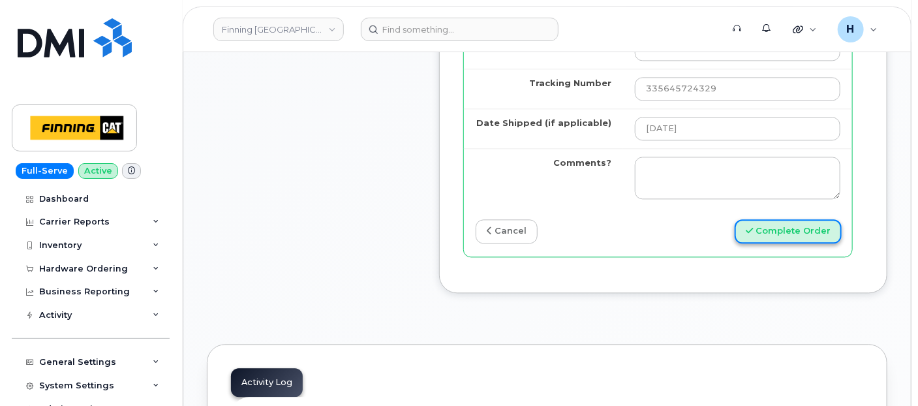
click at [738, 243] on button "Complete Order" at bounding box center [788, 231] width 107 height 24
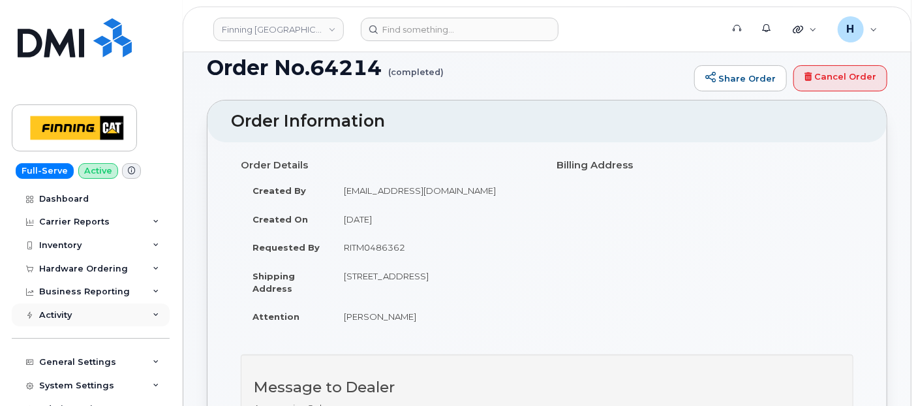
scroll to position [145, 0]
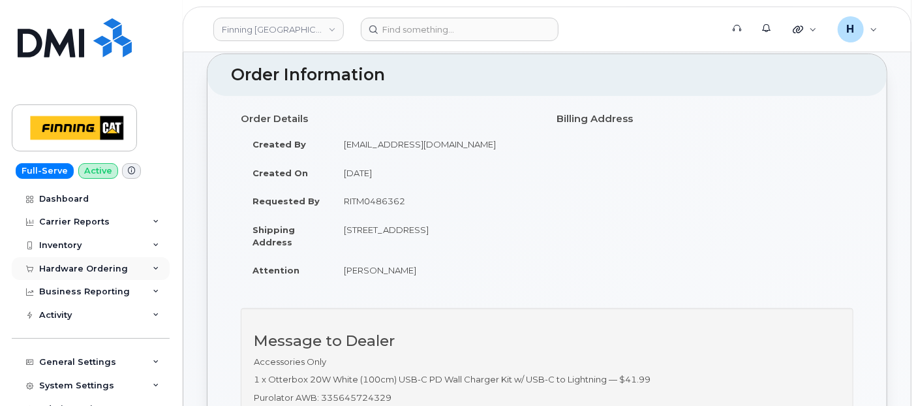
drag, startPoint x: 79, startPoint y: 279, endPoint x: 80, endPoint y: 272, distance: 7.9
click at [79, 275] on div "Dashboard Carrier Reports Monthly Billing Data Pooling Average Costing Accounti…" at bounding box center [92, 296] width 161 height 219
drag, startPoint x: 80, startPoint y: 272, endPoint x: 84, endPoint y: 266, distance: 6.9
click at [84, 266] on div "Hardware Ordering" at bounding box center [83, 269] width 89 height 10
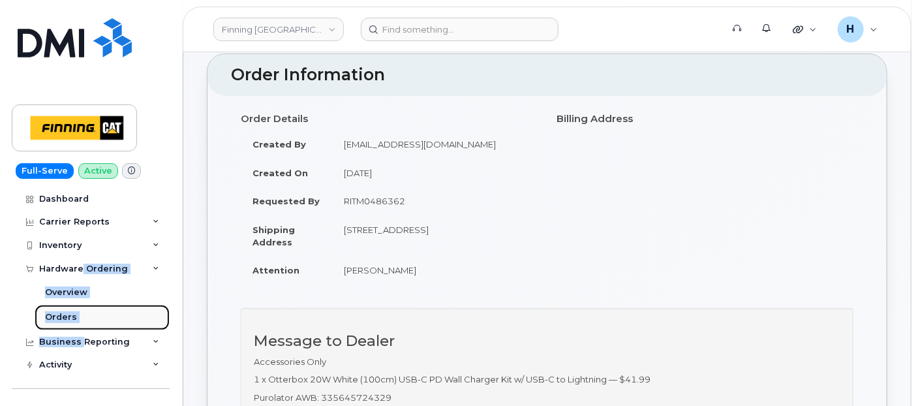
click at [78, 319] on link "Orders" at bounding box center [102, 317] width 135 height 25
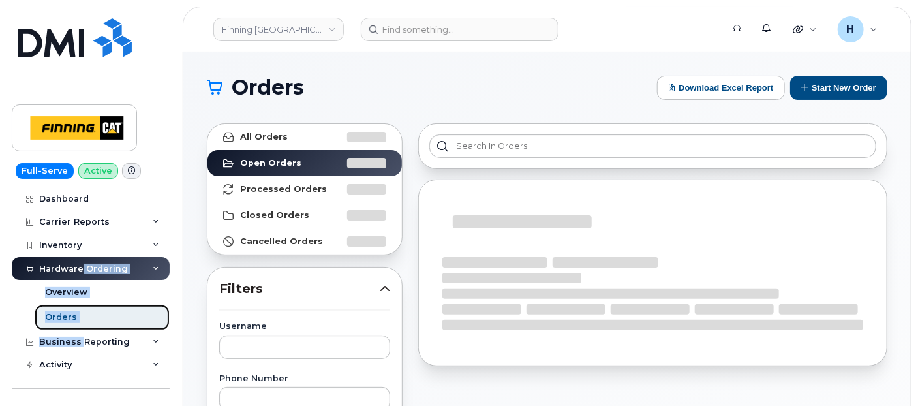
click at [87, 318] on link "Orders" at bounding box center [102, 317] width 135 height 25
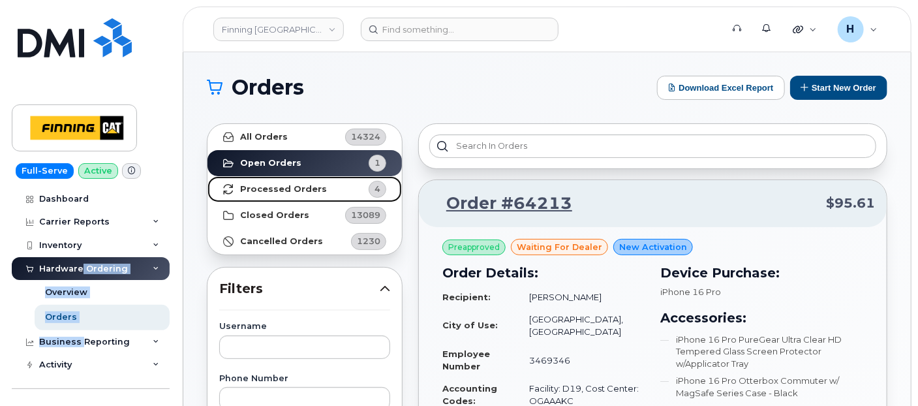
click at [323, 186] on link "Processed Orders 4" at bounding box center [305, 189] width 194 height 26
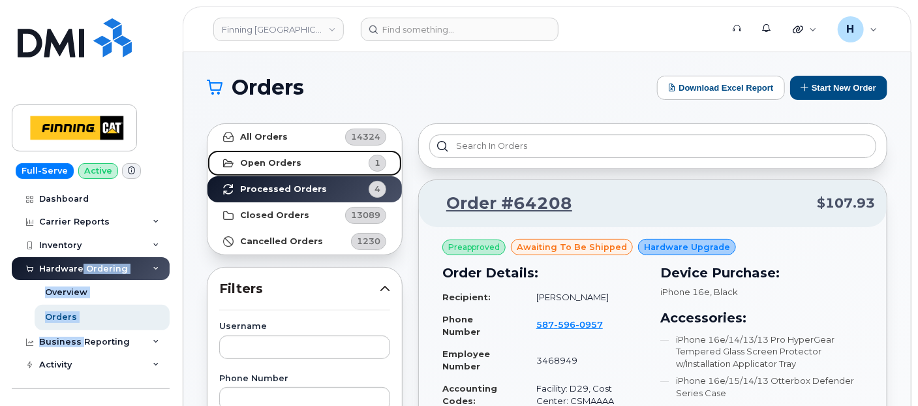
click at [337, 153] on link "Open Orders 1" at bounding box center [305, 163] width 194 height 26
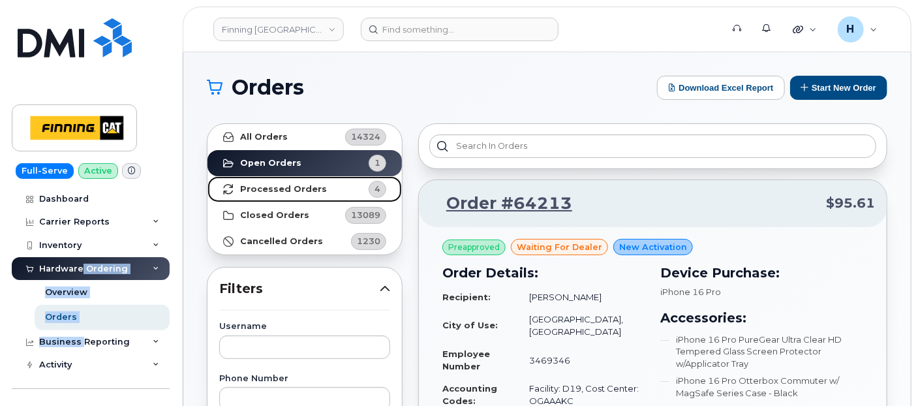
click at [278, 194] on link "Processed Orders 4" at bounding box center [305, 189] width 194 height 26
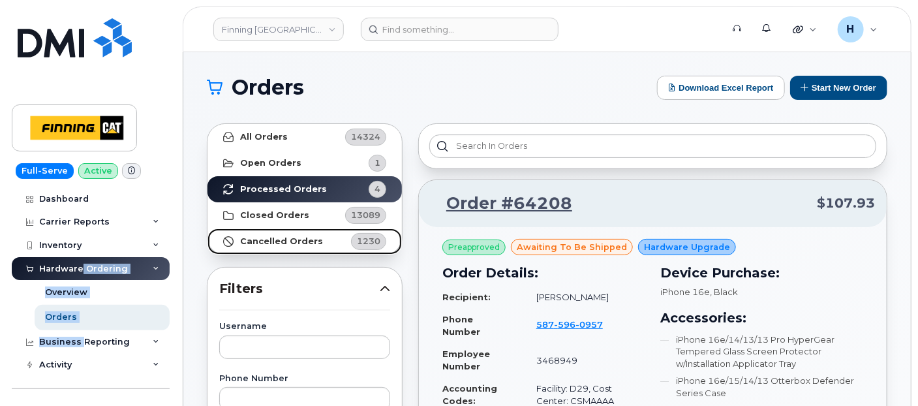
click at [305, 238] on strong "Cancelled Orders" at bounding box center [281, 241] width 83 height 10
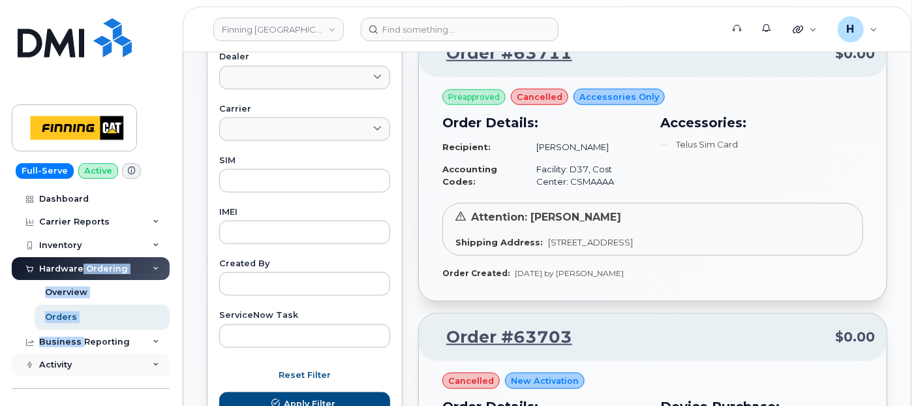
scroll to position [725, 0]
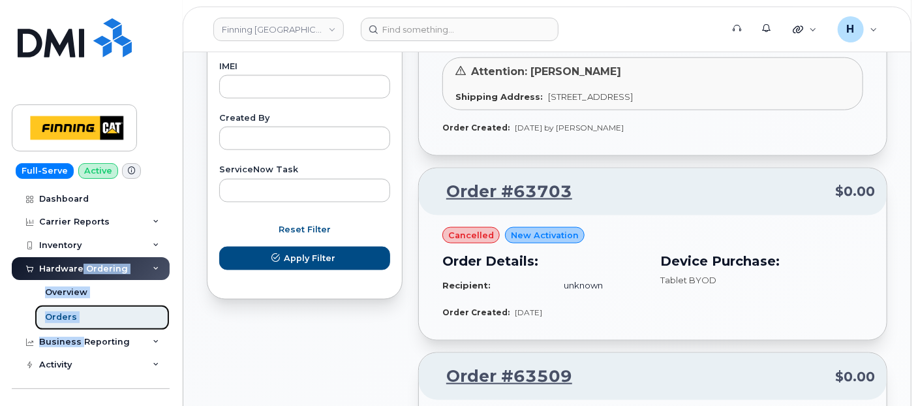
click at [81, 320] on link "Orders" at bounding box center [102, 317] width 135 height 25
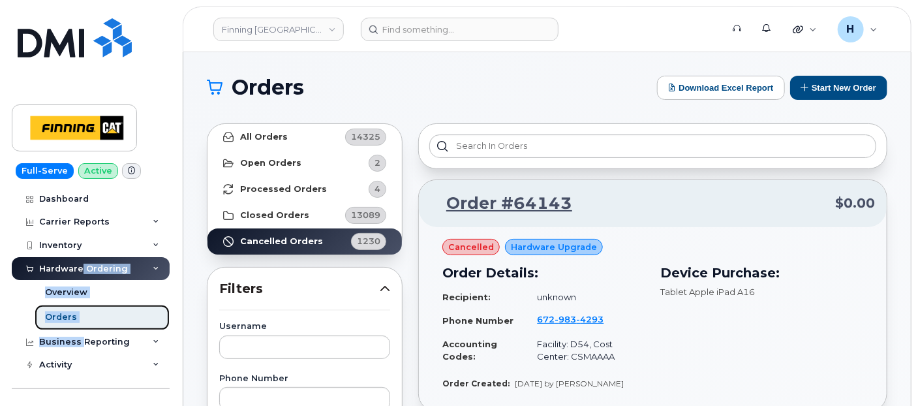
click at [101, 315] on link "Orders" at bounding box center [102, 317] width 135 height 25
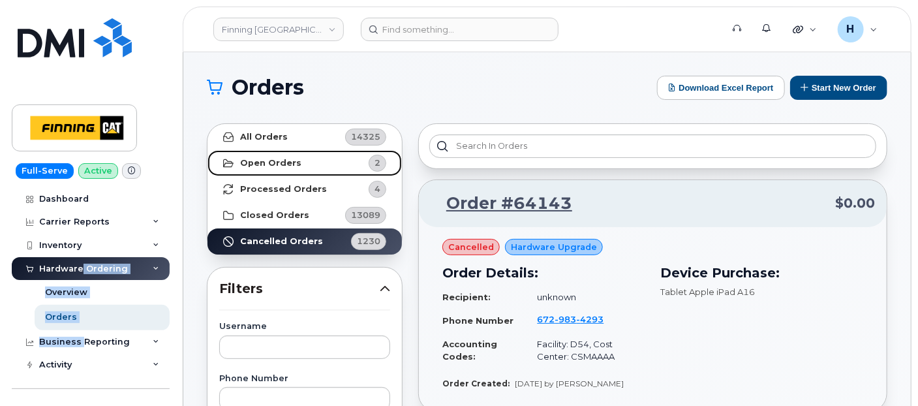
click at [324, 175] on link "Open Orders 2" at bounding box center [305, 163] width 194 height 26
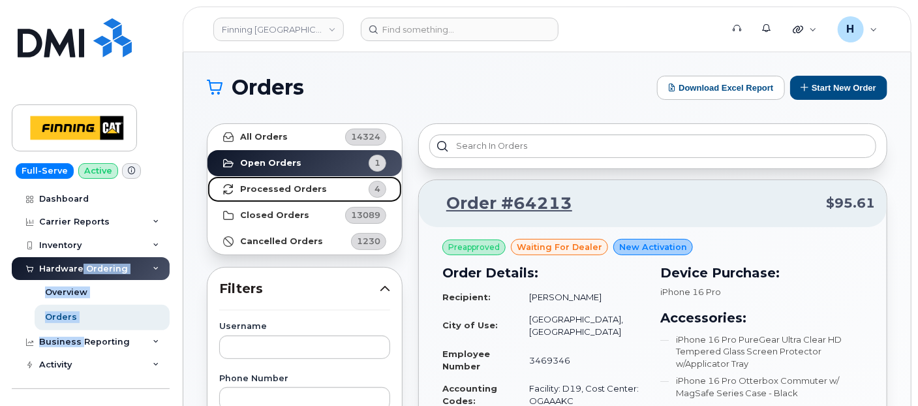
click at [270, 193] on strong "Processed Orders" at bounding box center [283, 189] width 87 height 10
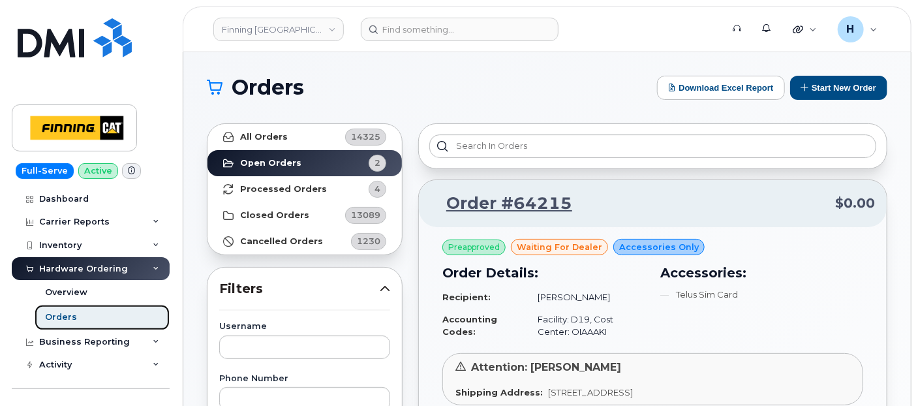
click at [97, 312] on link "Orders" at bounding box center [102, 317] width 135 height 25
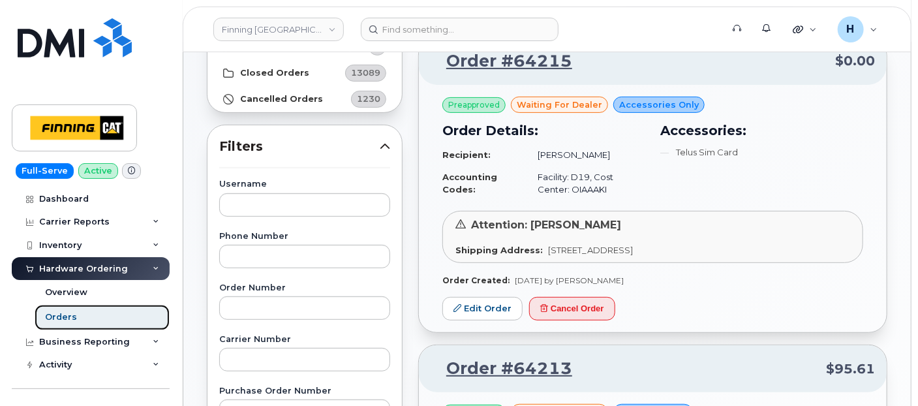
scroll to position [145, 0]
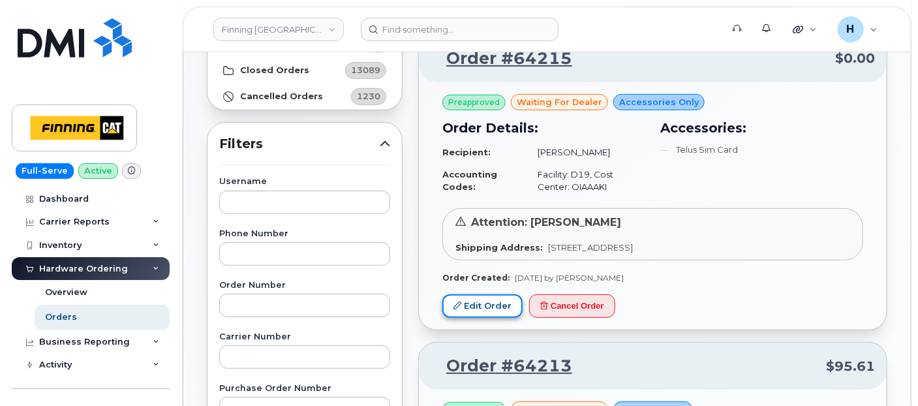
click at [497, 308] on link "Edit Order" at bounding box center [483, 306] width 80 height 24
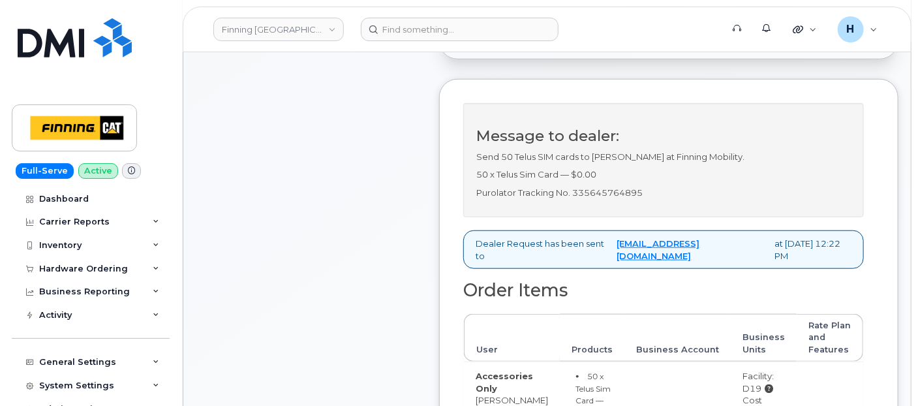
scroll to position [507, 0]
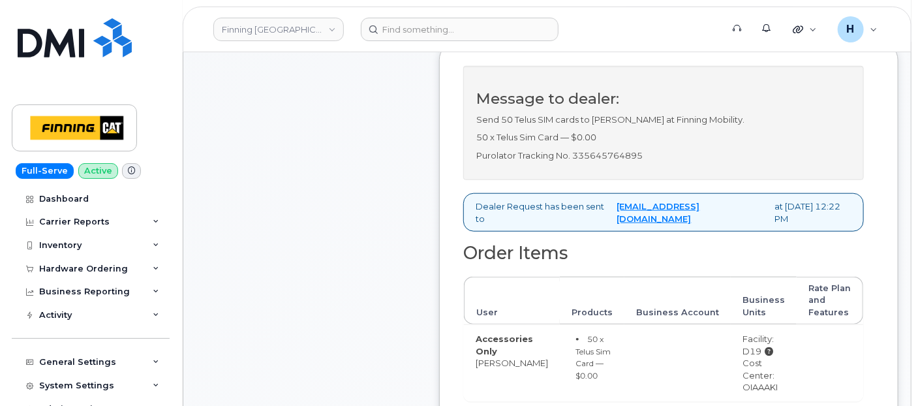
click at [612, 144] on p "50 x Telus Sim Card — $0.00" at bounding box center [663, 137] width 375 height 12
click at [668, 162] on p "Purolator Tracking No. 335645764895" at bounding box center [663, 155] width 375 height 12
click at [317, 238] on div "Comments Leave Comment" at bounding box center [311, 178] width 209 height 839
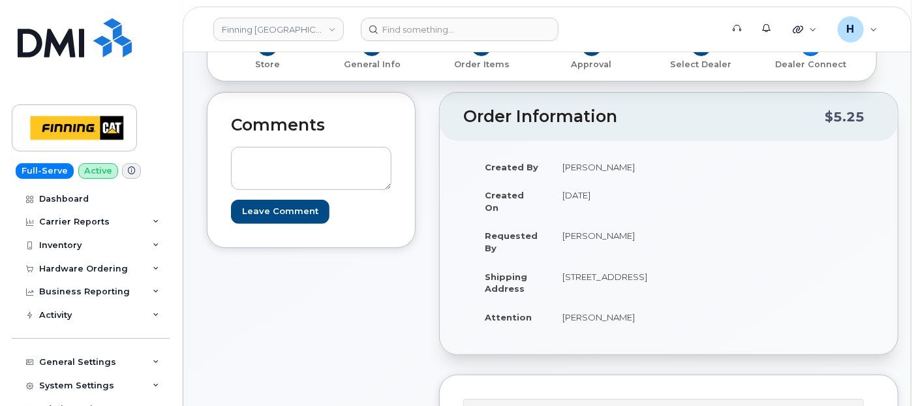
scroll to position [145, 0]
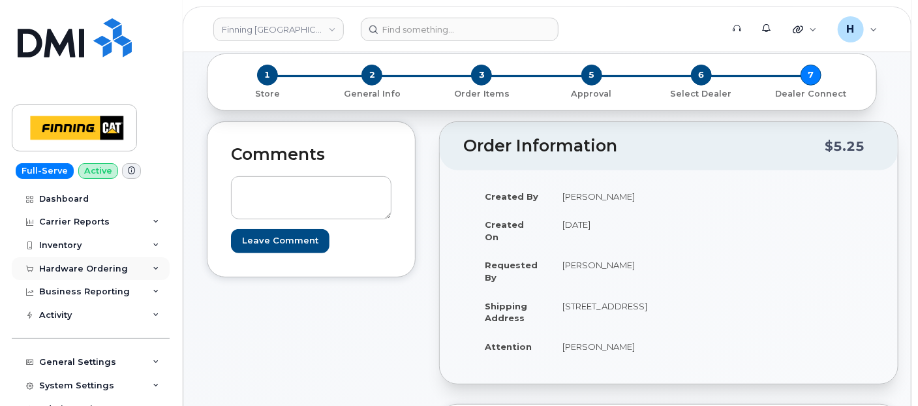
click at [76, 272] on div "Hardware Ordering" at bounding box center [83, 269] width 89 height 10
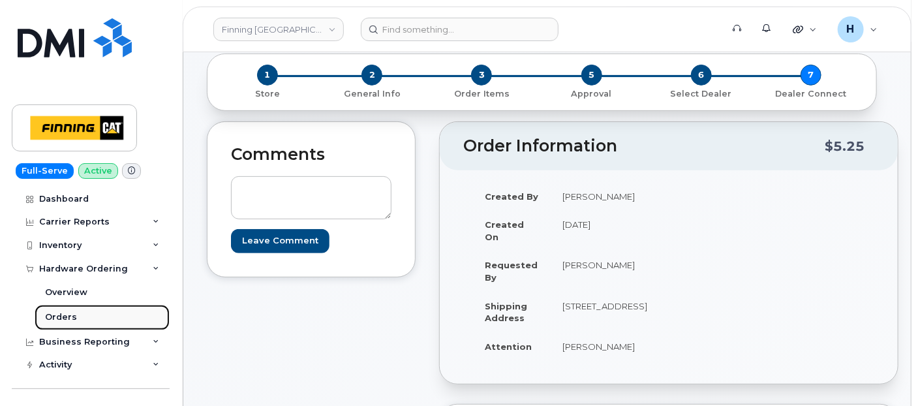
click at [72, 317] on div "Orders" at bounding box center [61, 317] width 32 height 12
